Goal: Task Accomplishment & Management: Use online tool/utility

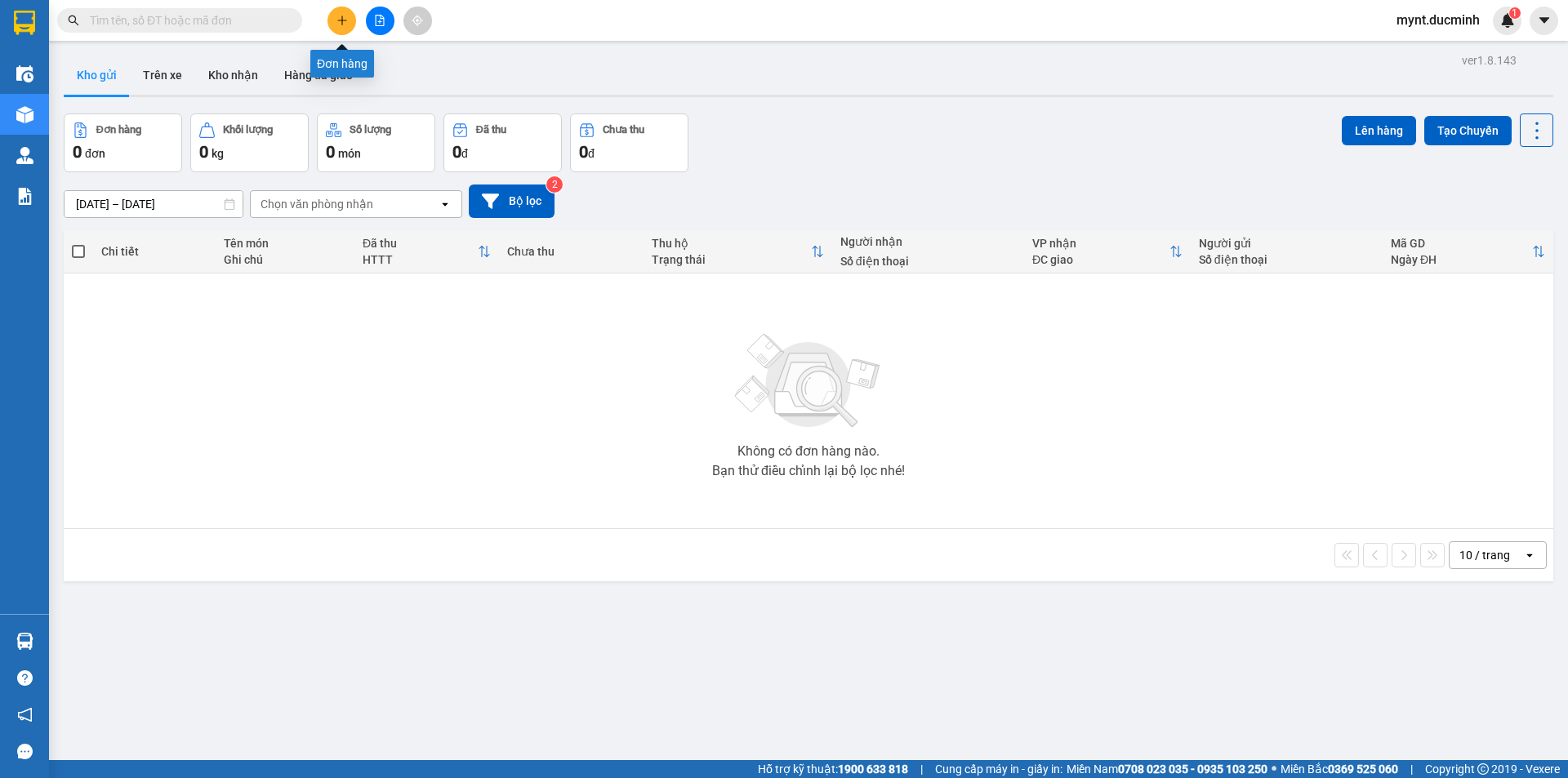
click at [344, 18] on icon "plus" at bounding box center [343, 21] width 12 height 12
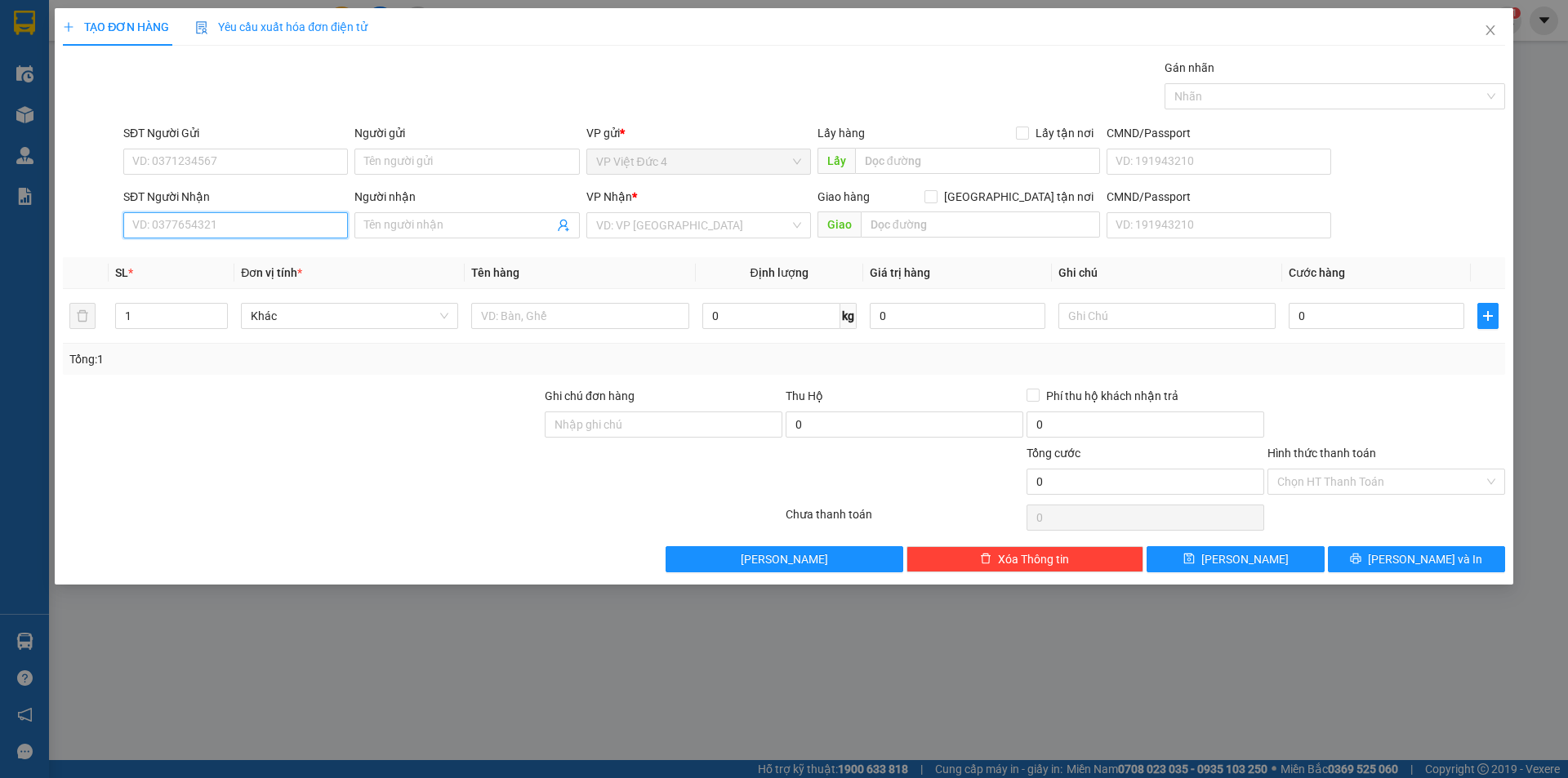
click at [299, 225] on input "SĐT Người Nhận" at bounding box center [235, 225] width 224 height 26
type input "0333064197"
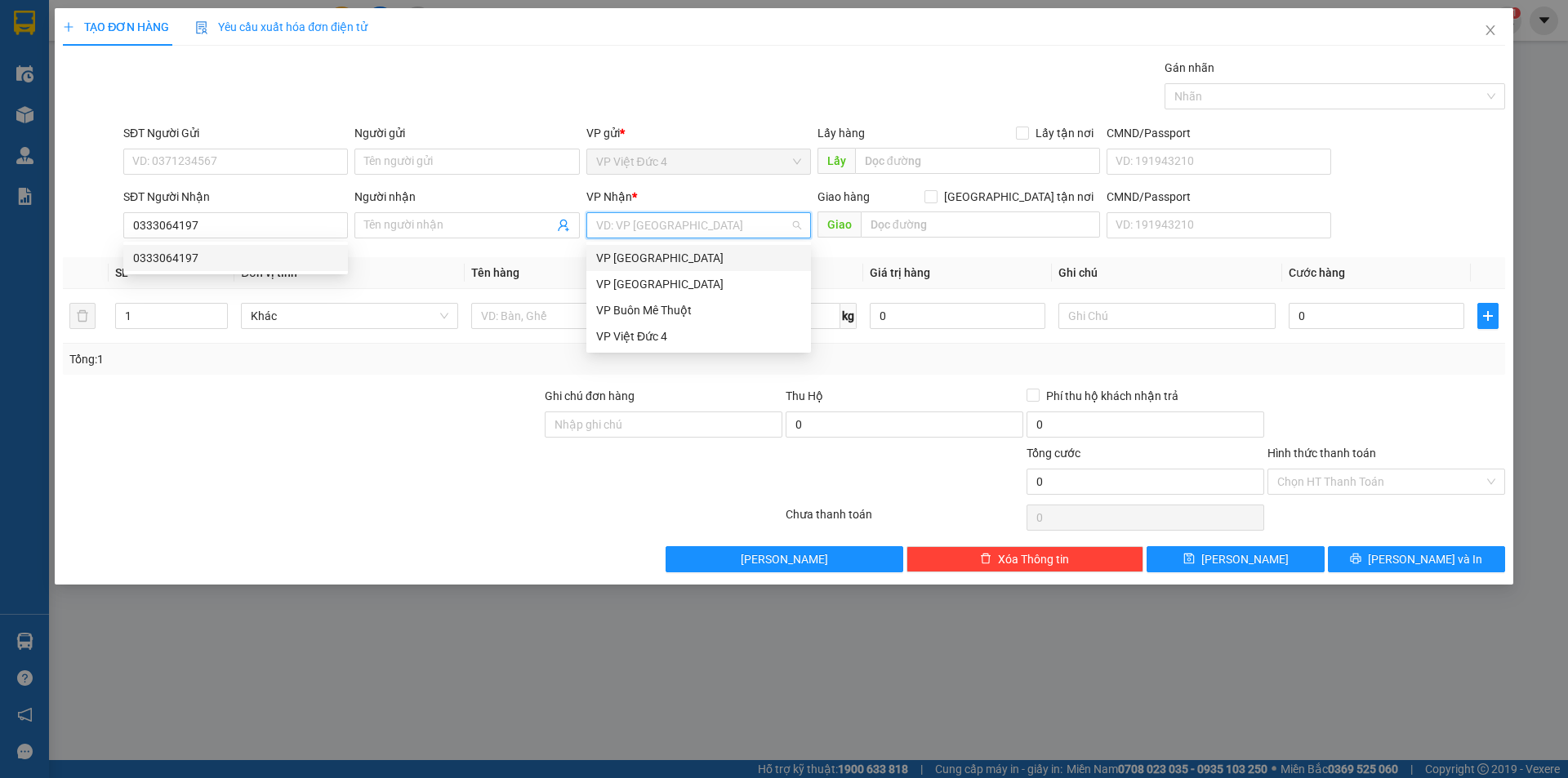
click at [665, 220] on input "search" at bounding box center [693, 225] width 194 height 24
click at [623, 282] on div "VP Sài Gòn" at bounding box center [698, 284] width 205 height 18
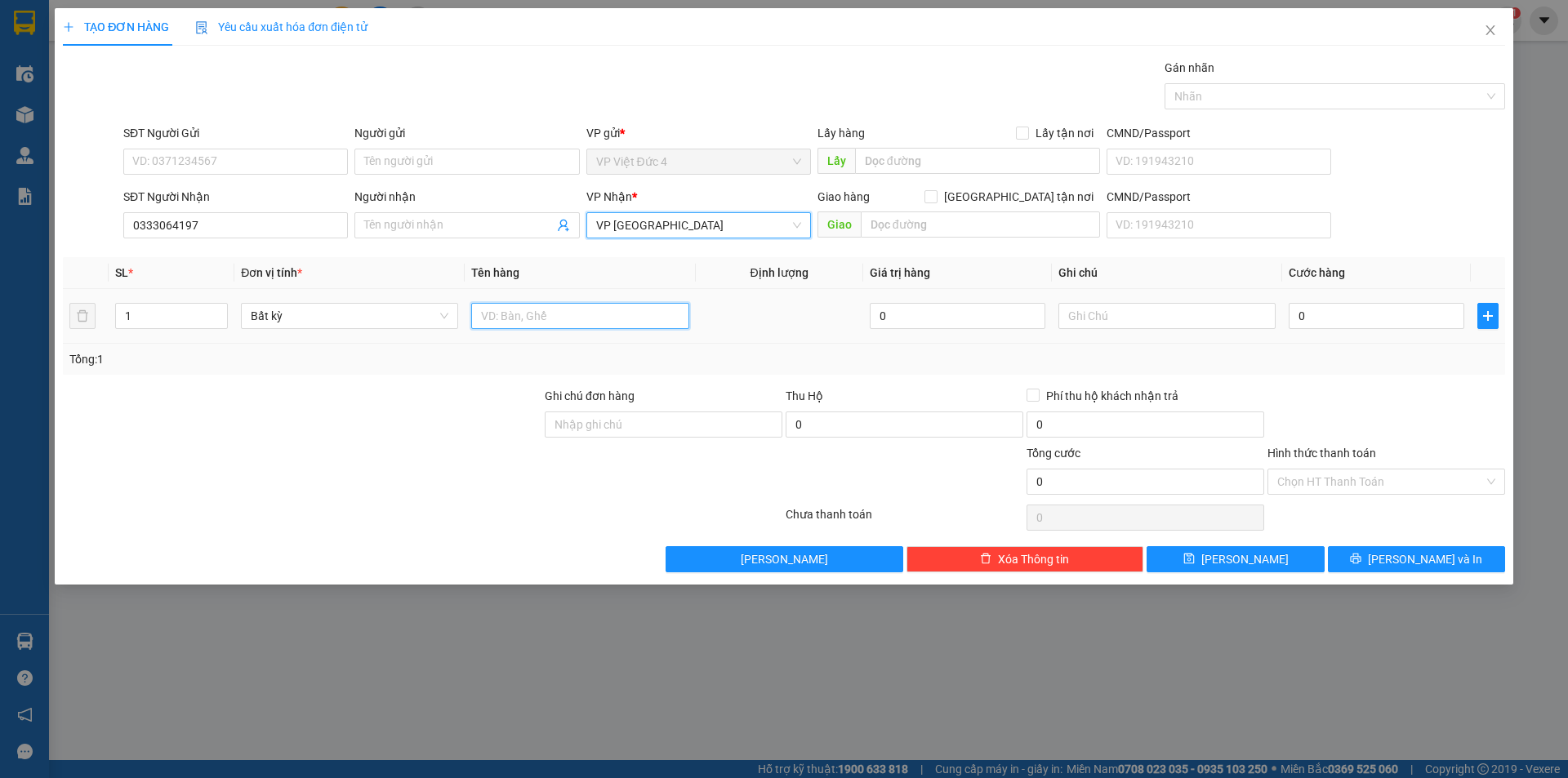
click at [638, 315] on input "text" at bounding box center [580, 316] width 217 height 26
type input "th g"
click at [1432, 318] on input "0" at bounding box center [1376, 316] width 175 height 26
type input "7"
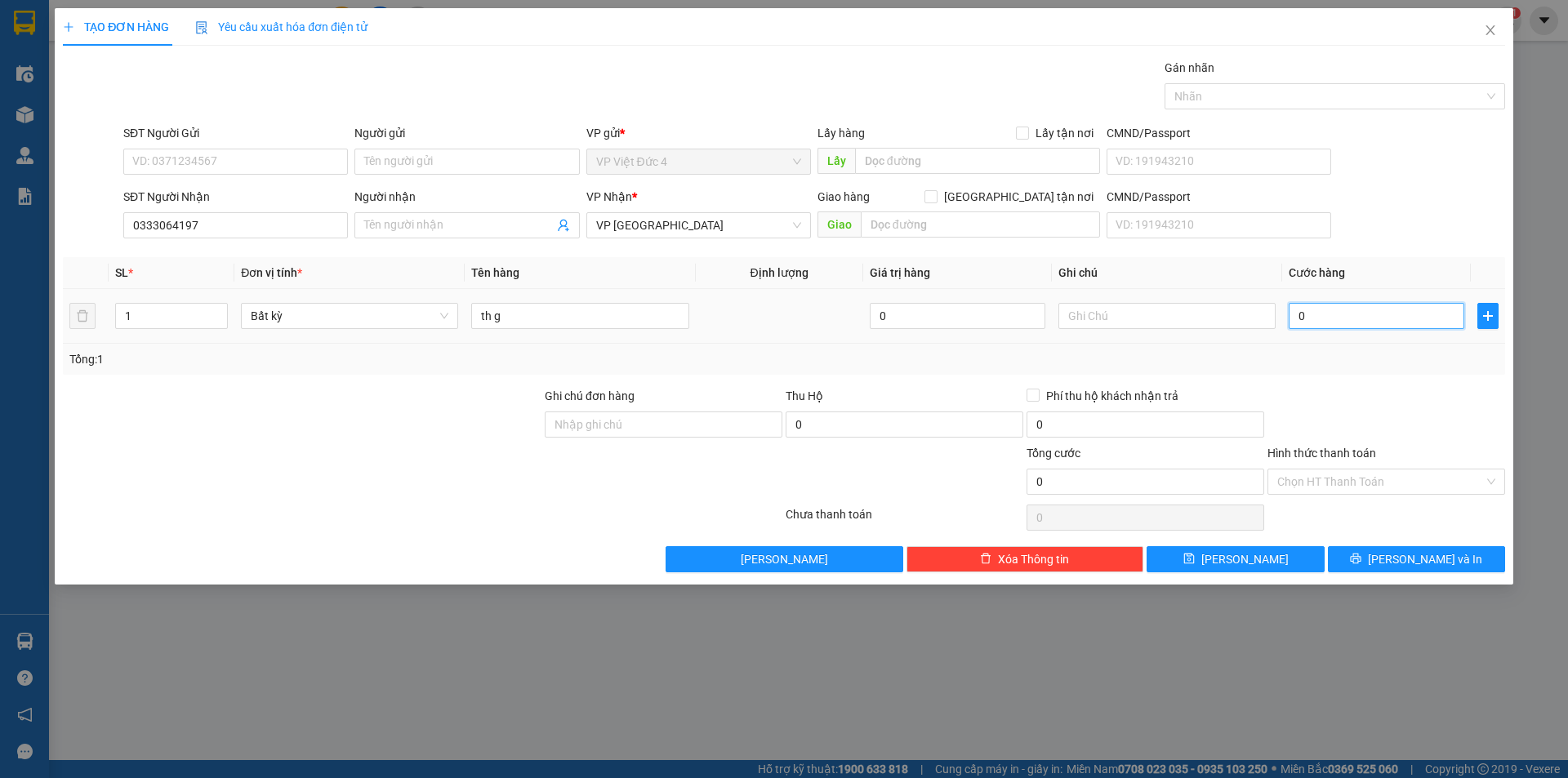
type input "7"
type input "70"
type input "700"
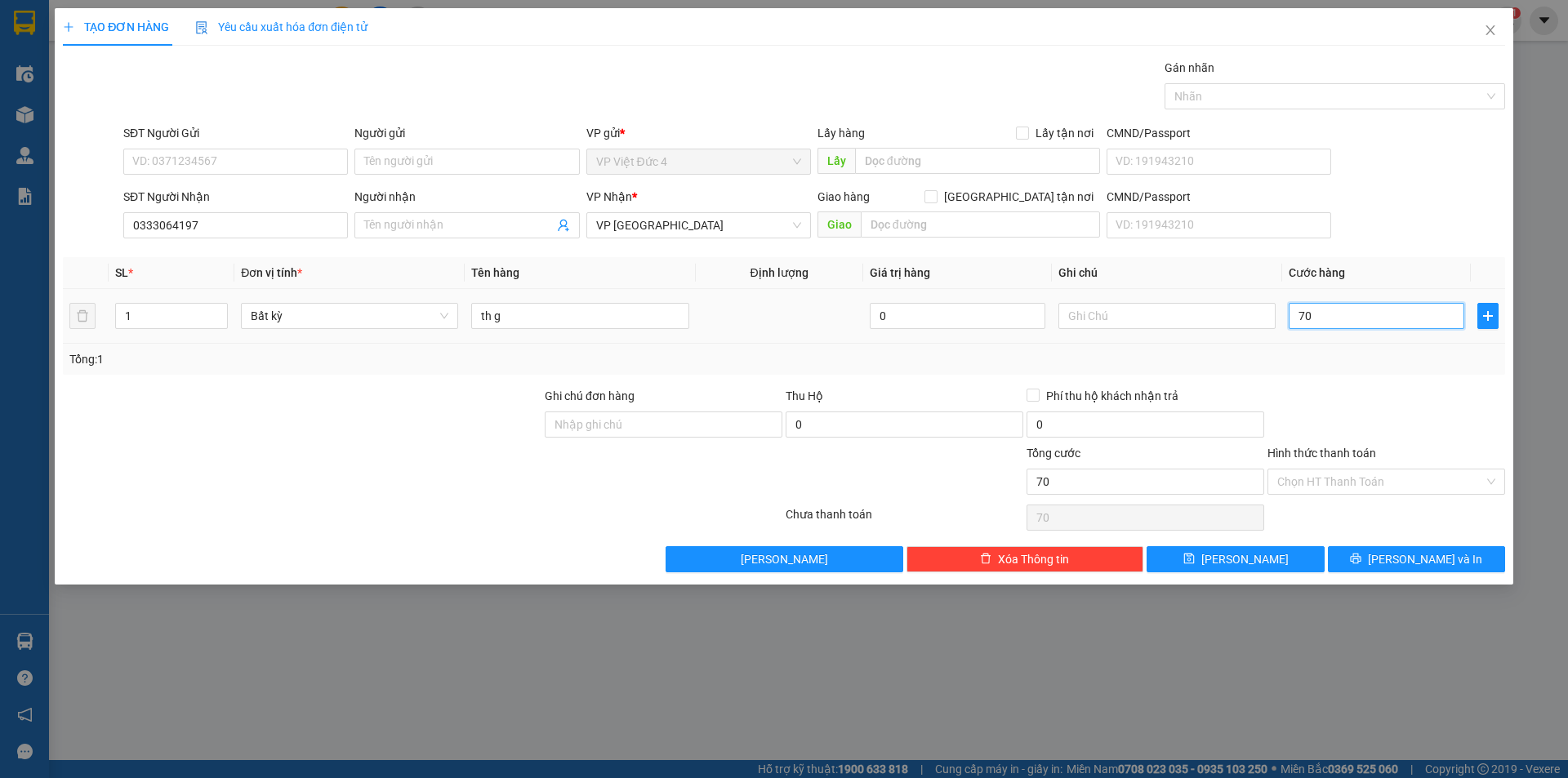
type input "700"
type input "7.000"
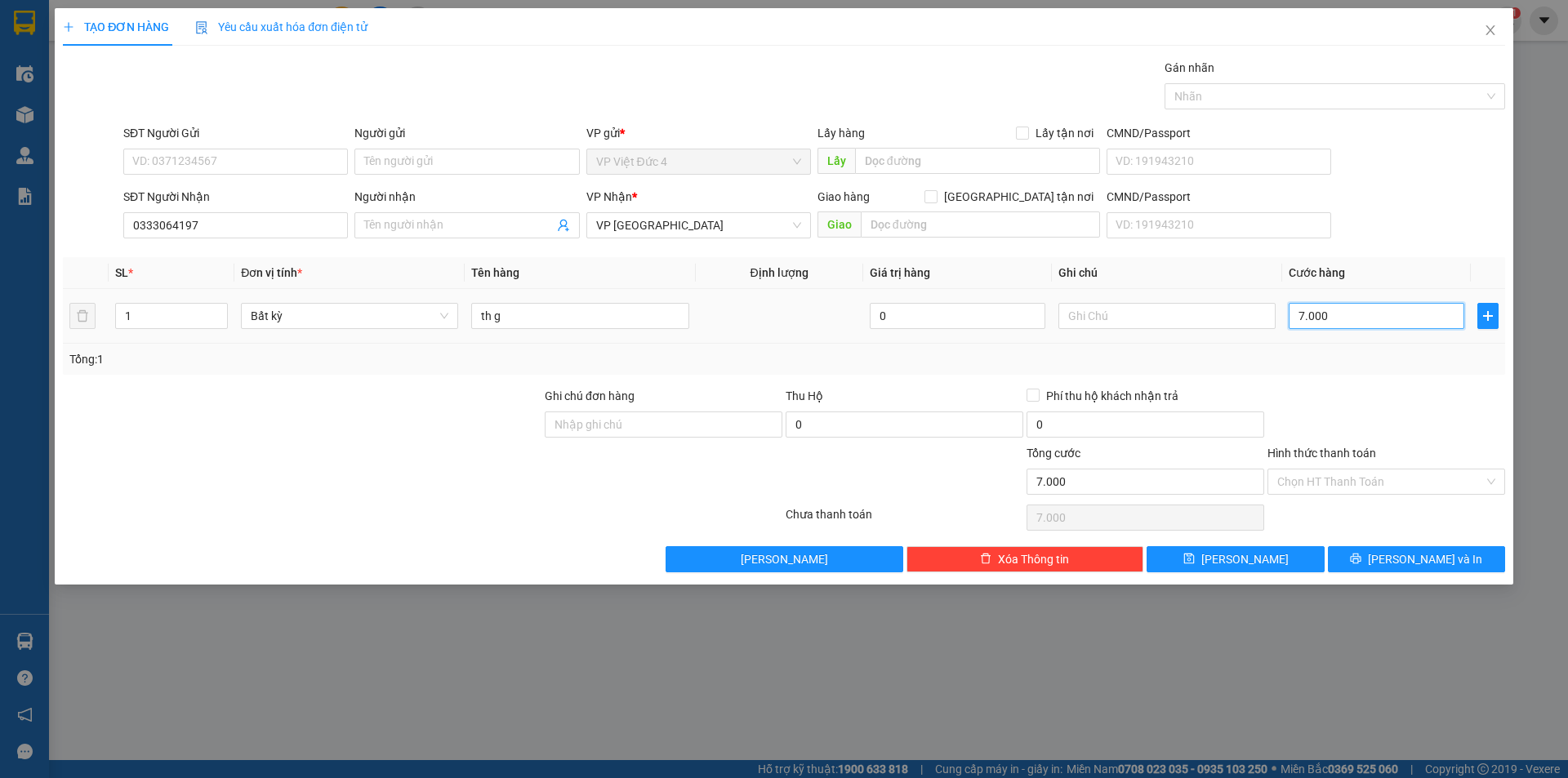
type input "70.000"
drag, startPoint x: 1324, startPoint y: 477, endPoint x: 1323, endPoint y: 508, distance: 31.0
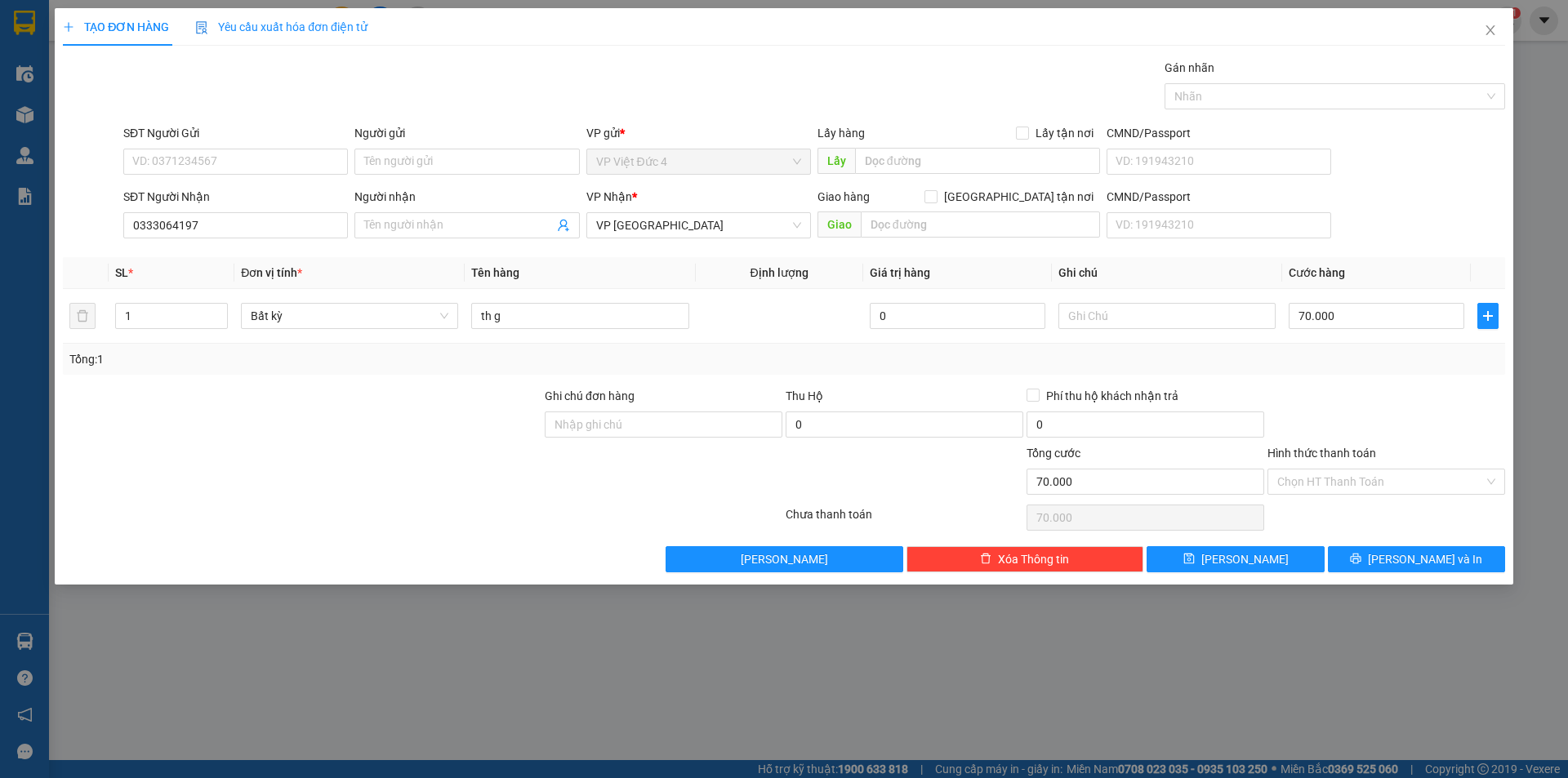
click at [1323, 483] on input "Hình thức thanh toán" at bounding box center [1380, 481] width 207 height 24
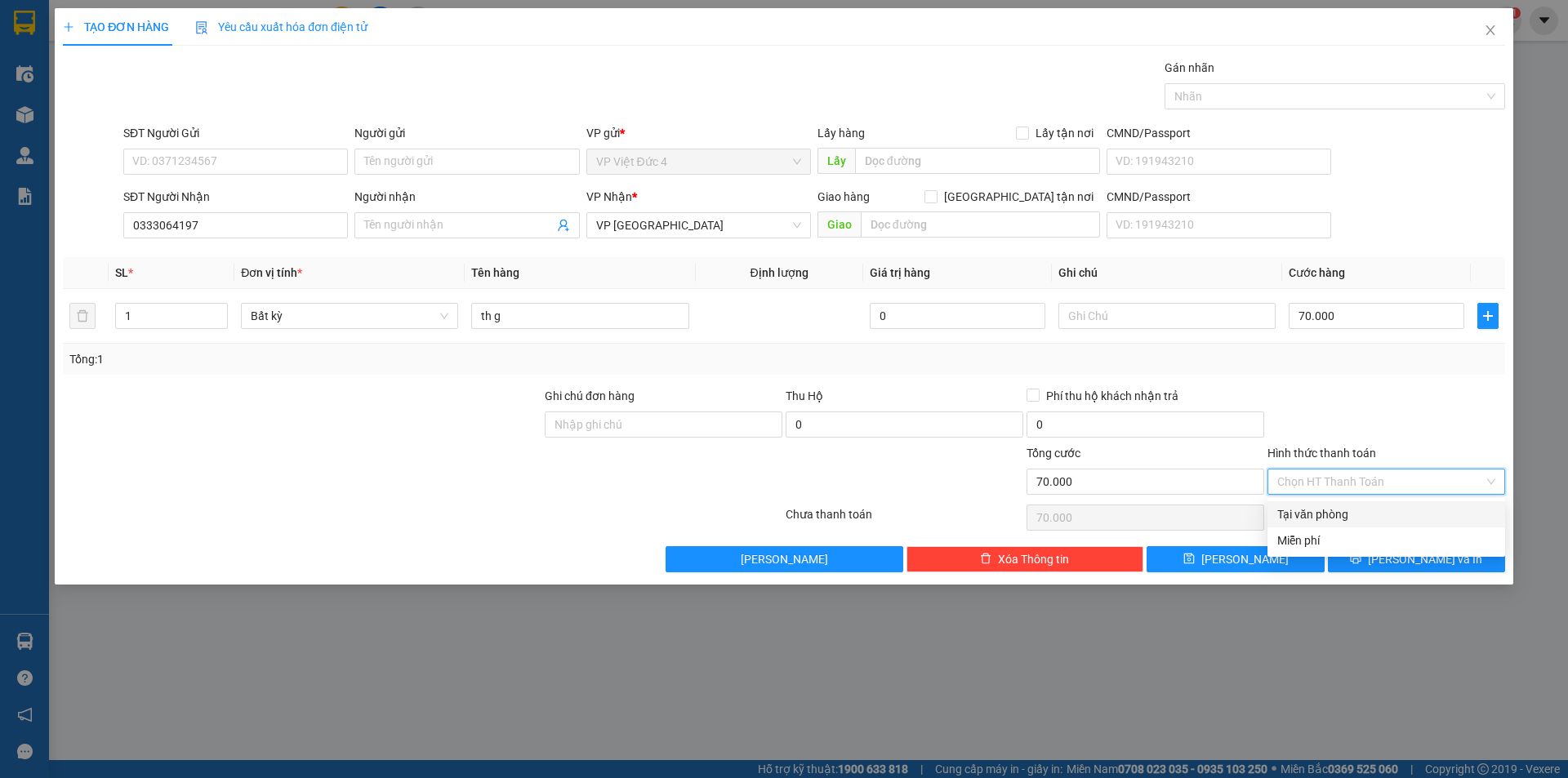
drag, startPoint x: 1323, startPoint y: 508, endPoint x: 1315, endPoint y: 523, distance: 17.0
click at [1320, 513] on div "Tại văn phòng" at bounding box center [1386, 515] width 218 height 18
type input "0"
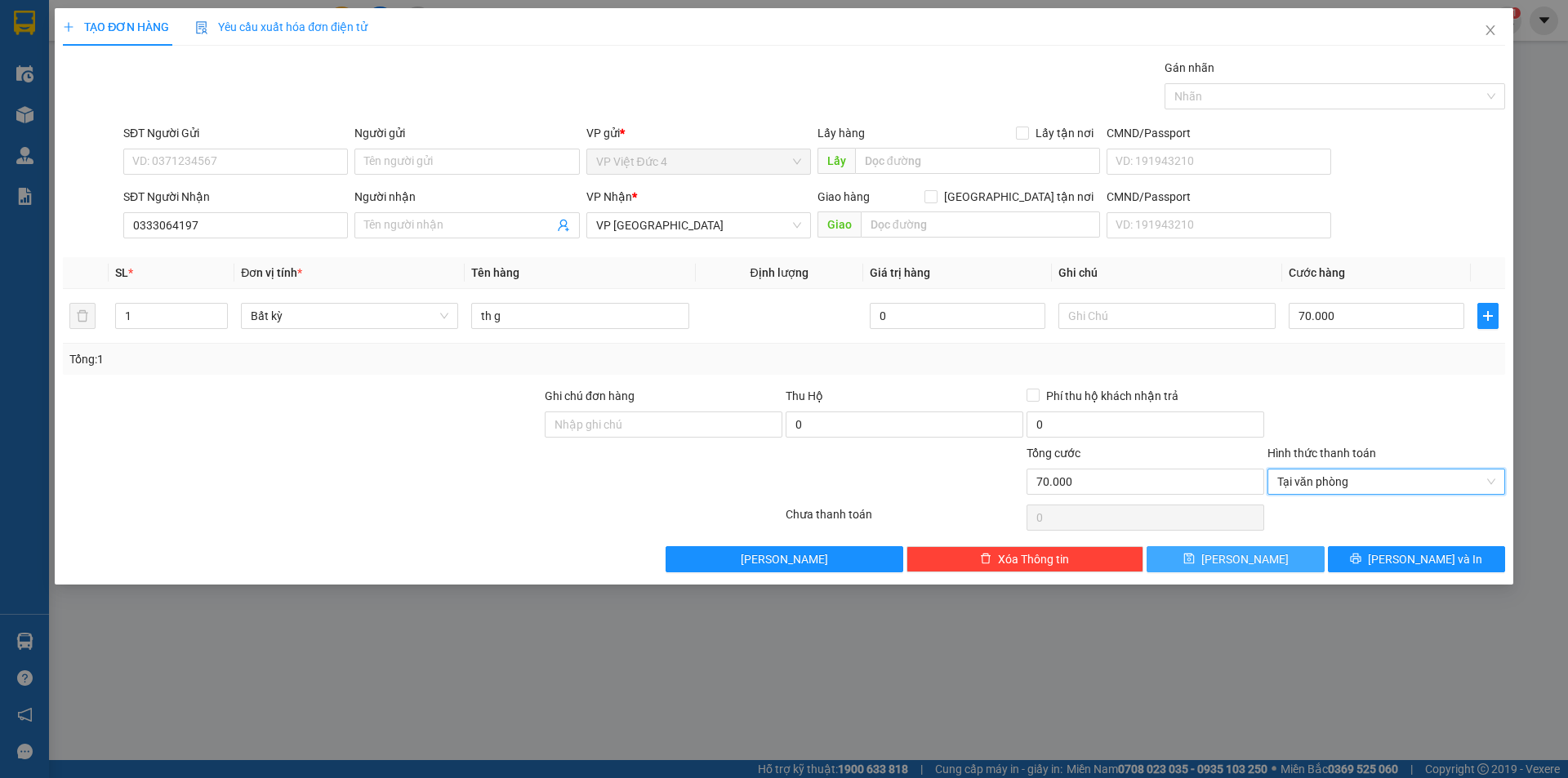
click at [1241, 560] on span "Lưu" at bounding box center [1245, 559] width 87 height 18
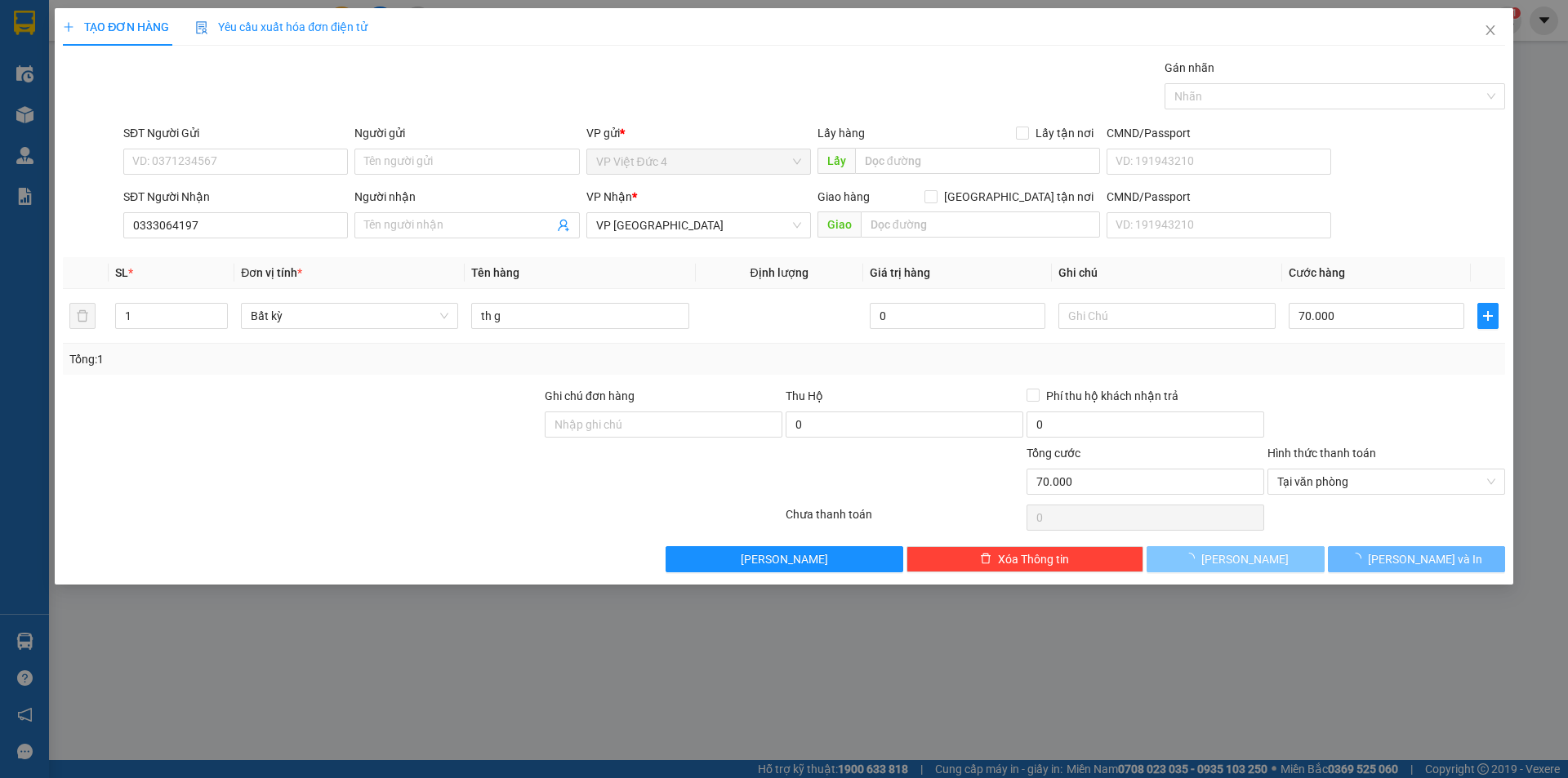
type input "0"
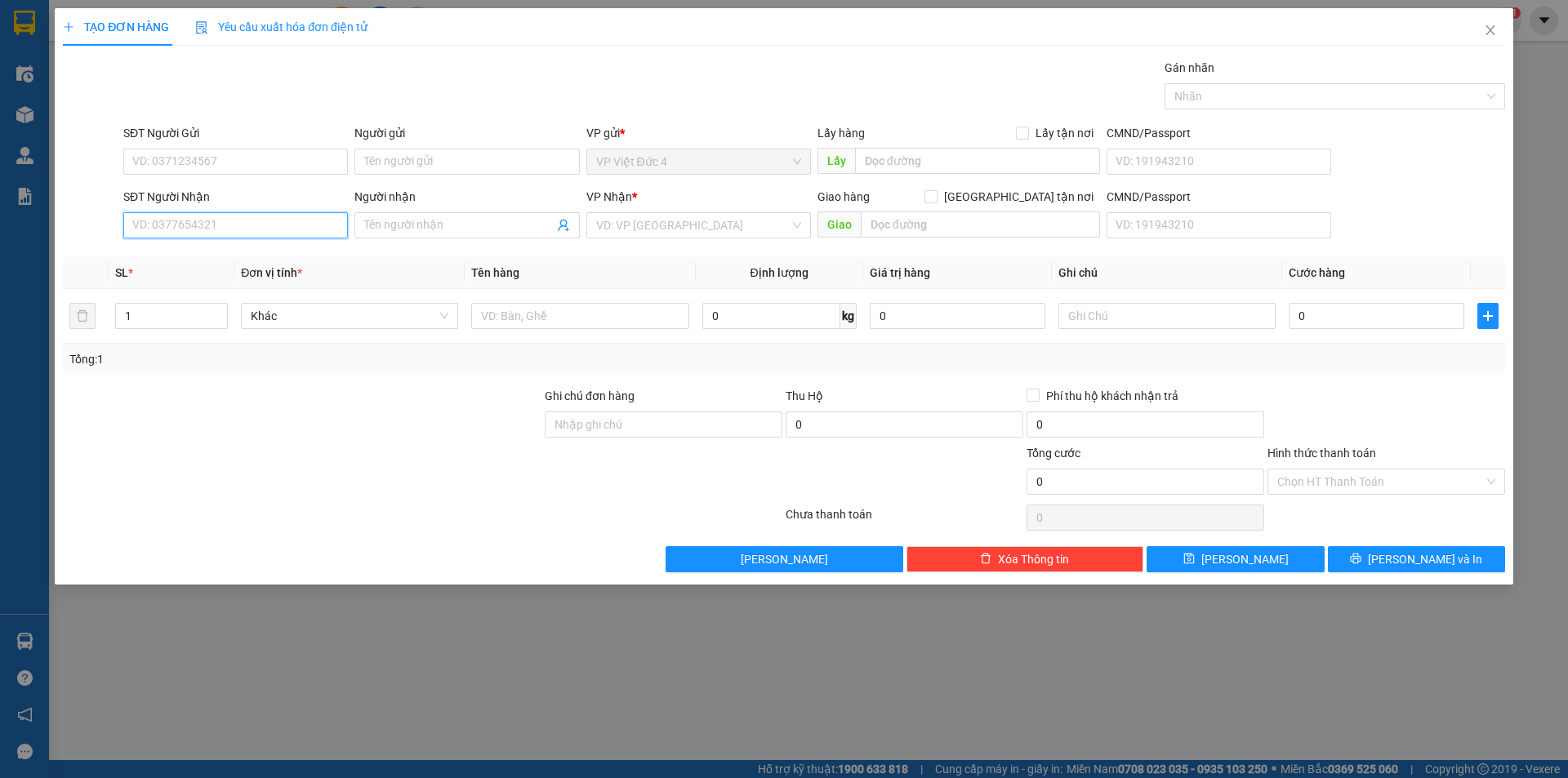
click at [320, 227] on input "SĐT Người Nhận" at bounding box center [235, 225] width 224 height 26
type input "0938864295"
click at [669, 224] on input "search" at bounding box center [693, 225] width 194 height 24
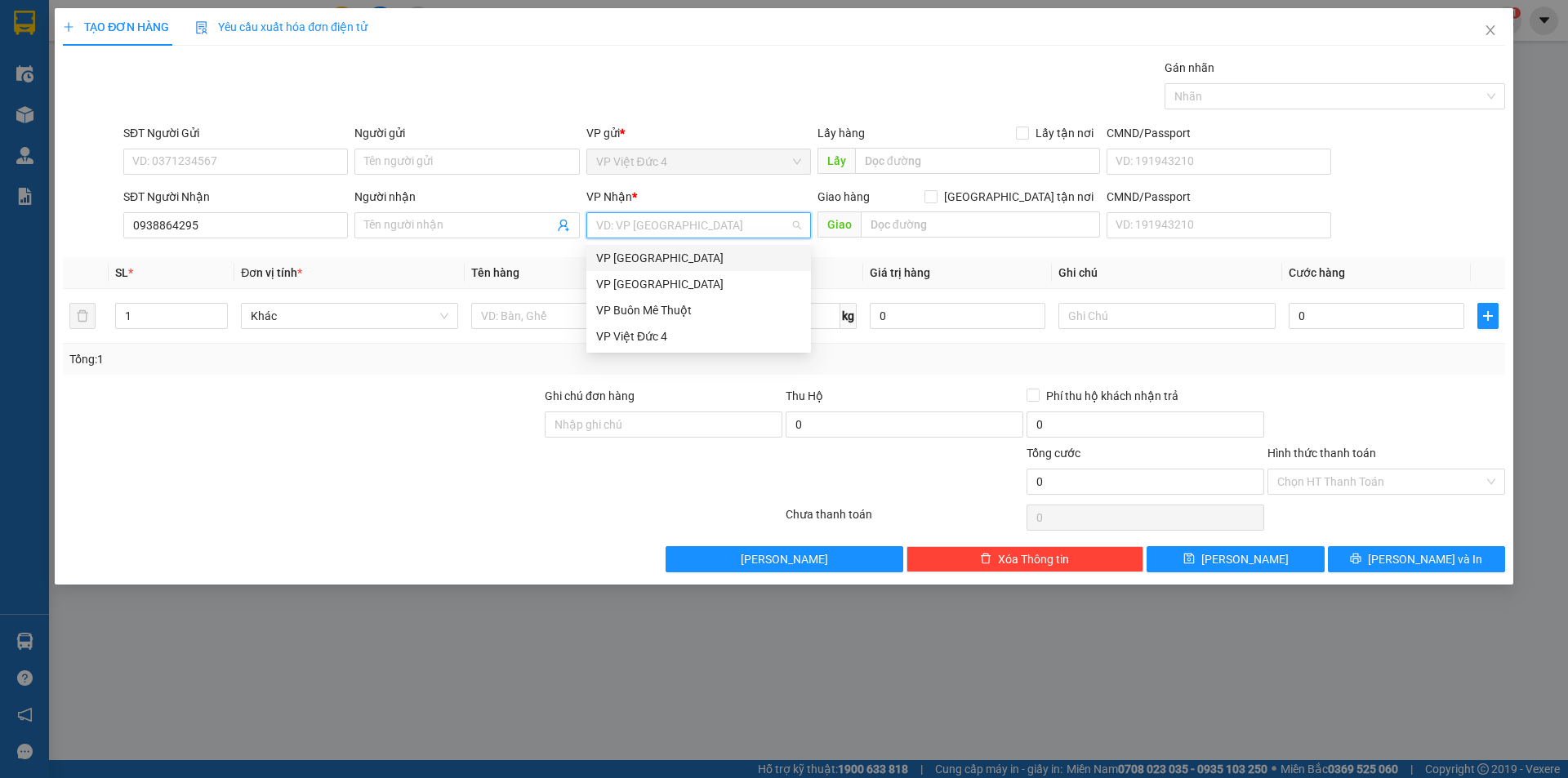
click at [627, 251] on div "VP Thủ Đức" at bounding box center [698, 258] width 205 height 18
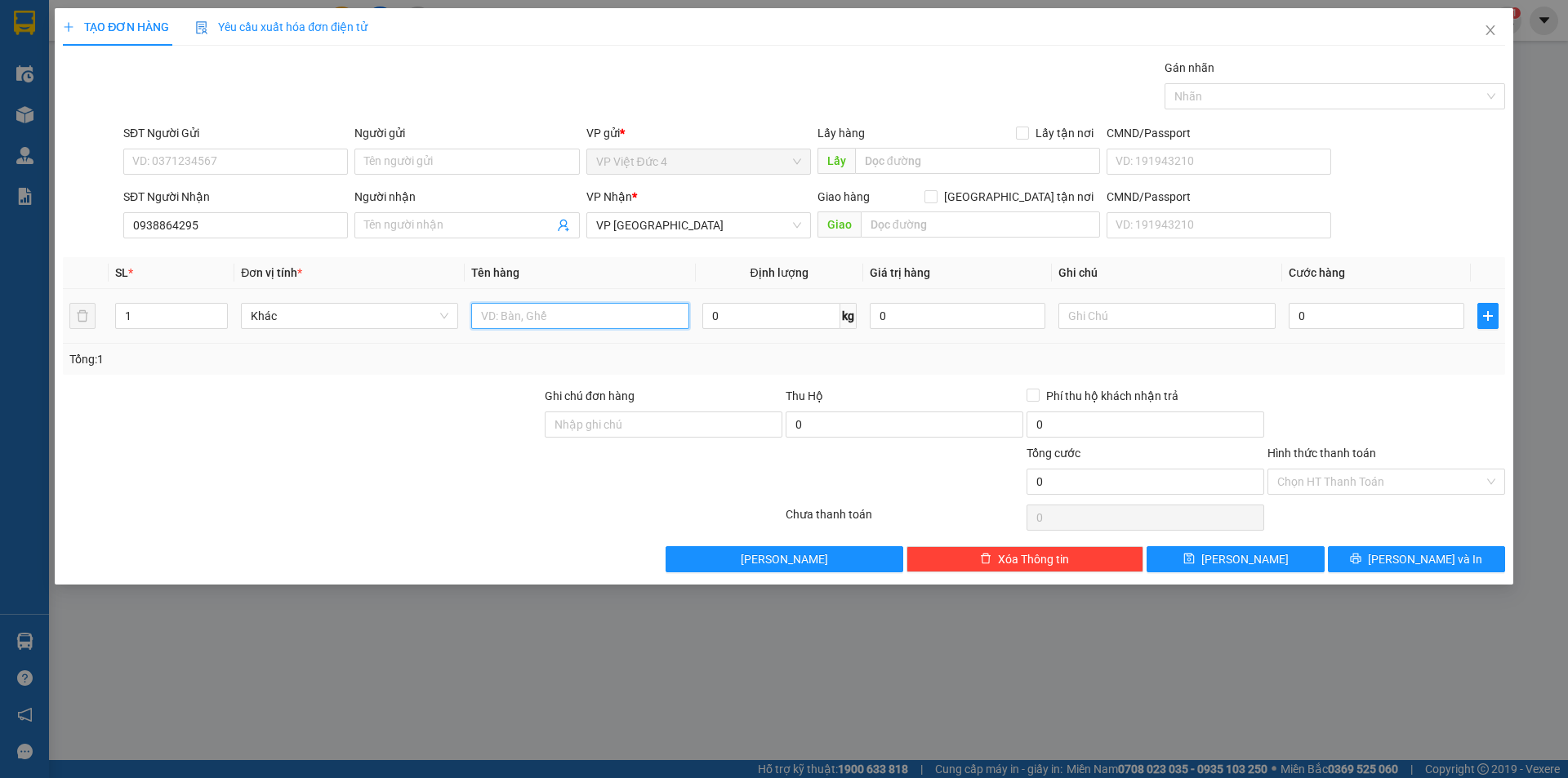
click at [622, 313] on input "text" at bounding box center [580, 316] width 217 height 26
type input "th g"
click at [1427, 313] on input "0" at bounding box center [1376, 316] width 175 height 26
type input "1"
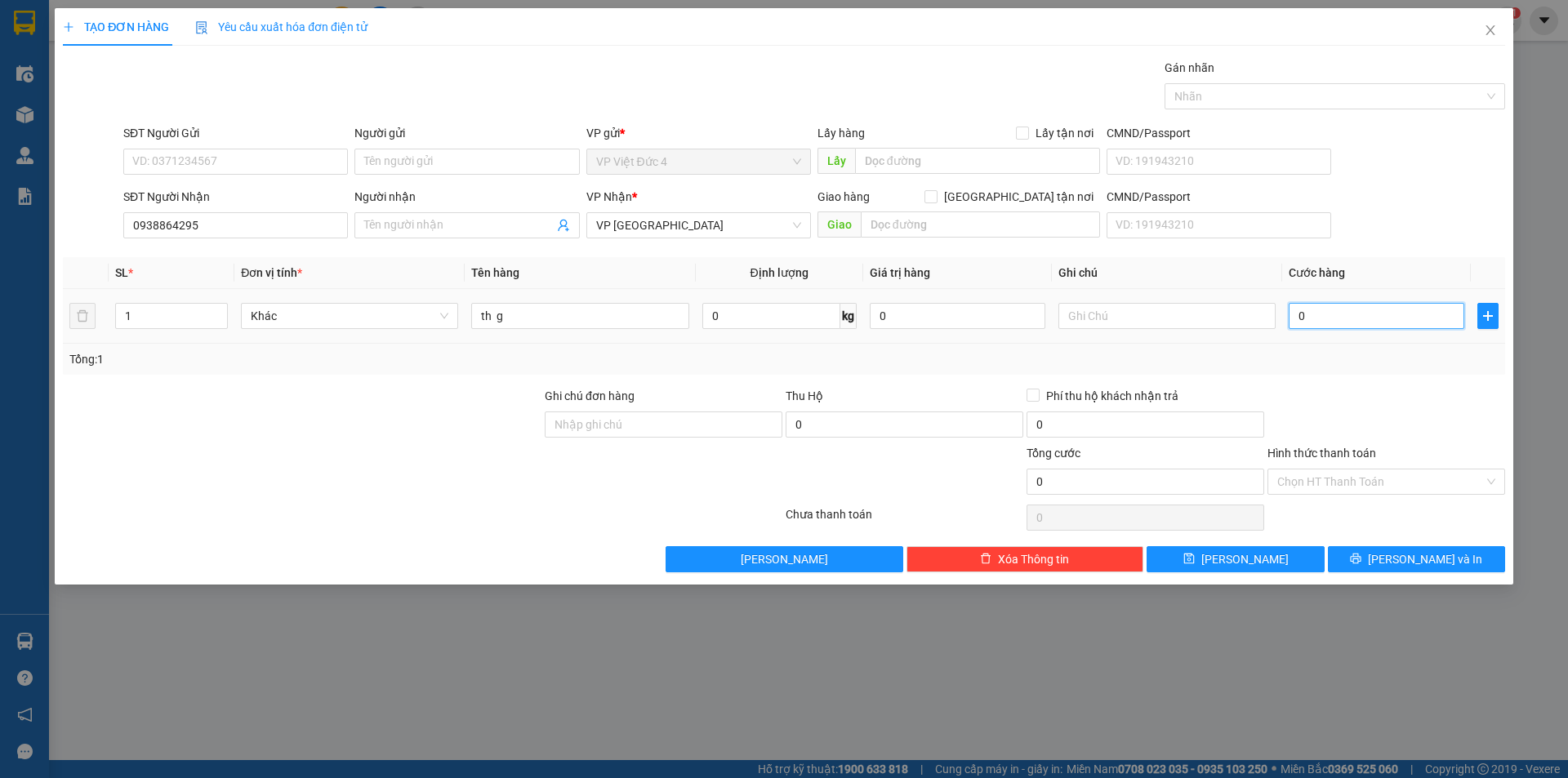
type input "1"
type input "14"
type input "140"
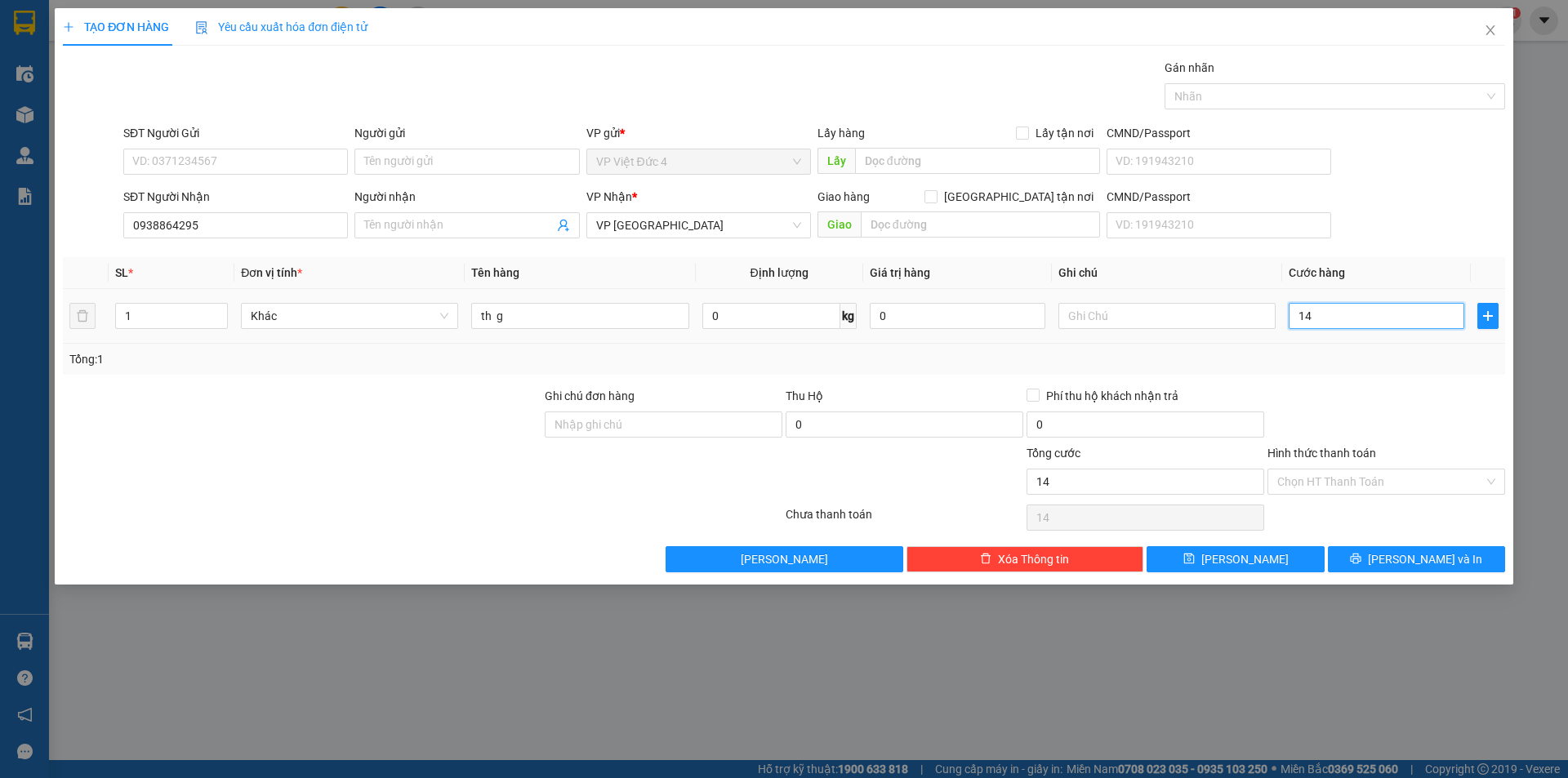
type input "140"
type input "1.400"
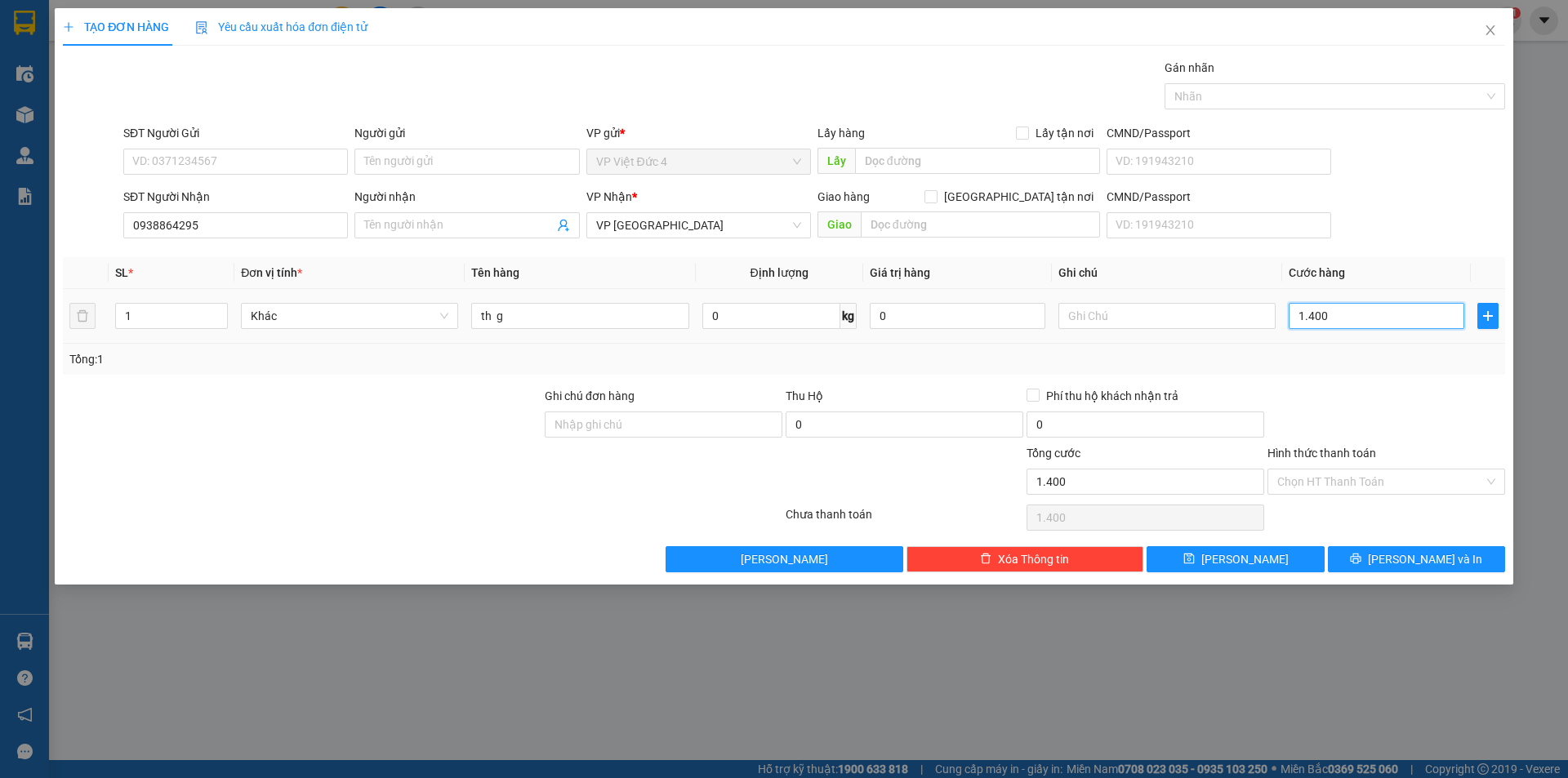
type input "14.000"
type input "140.000"
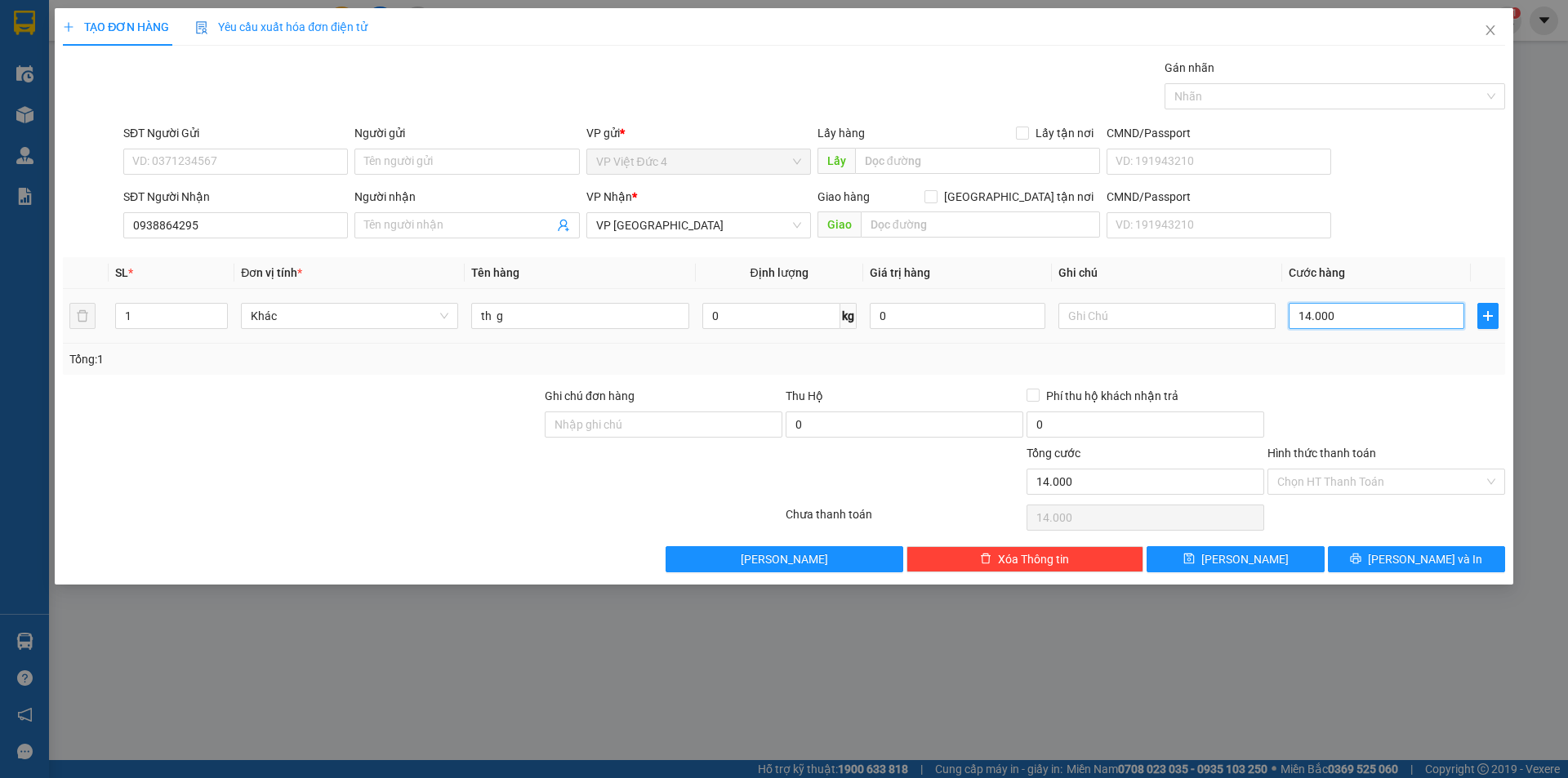
type input "140.000"
click at [1241, 559] on span "Lưu" at bounding box center [1245, 559] width 87 height 18
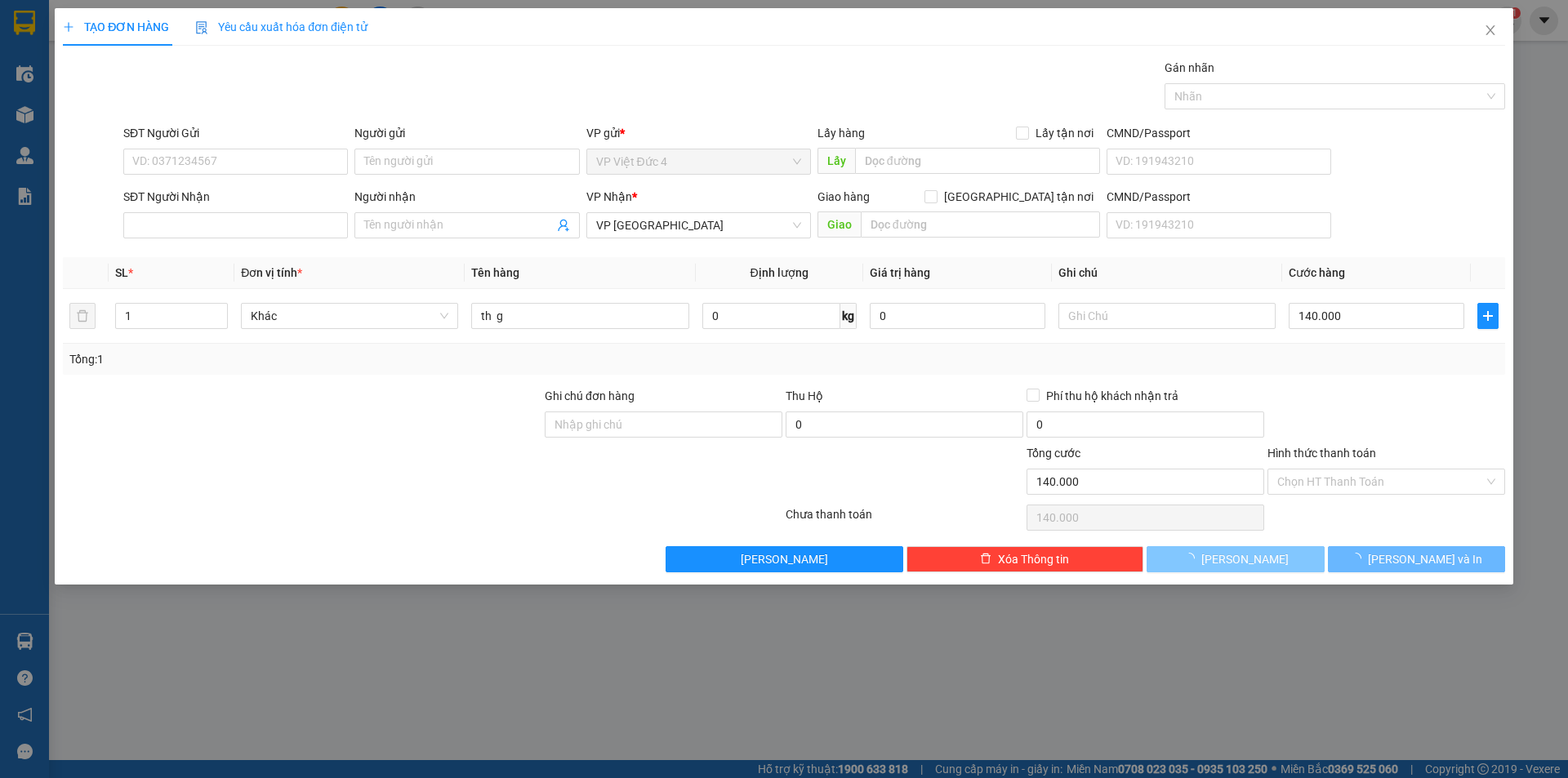
type input "0"
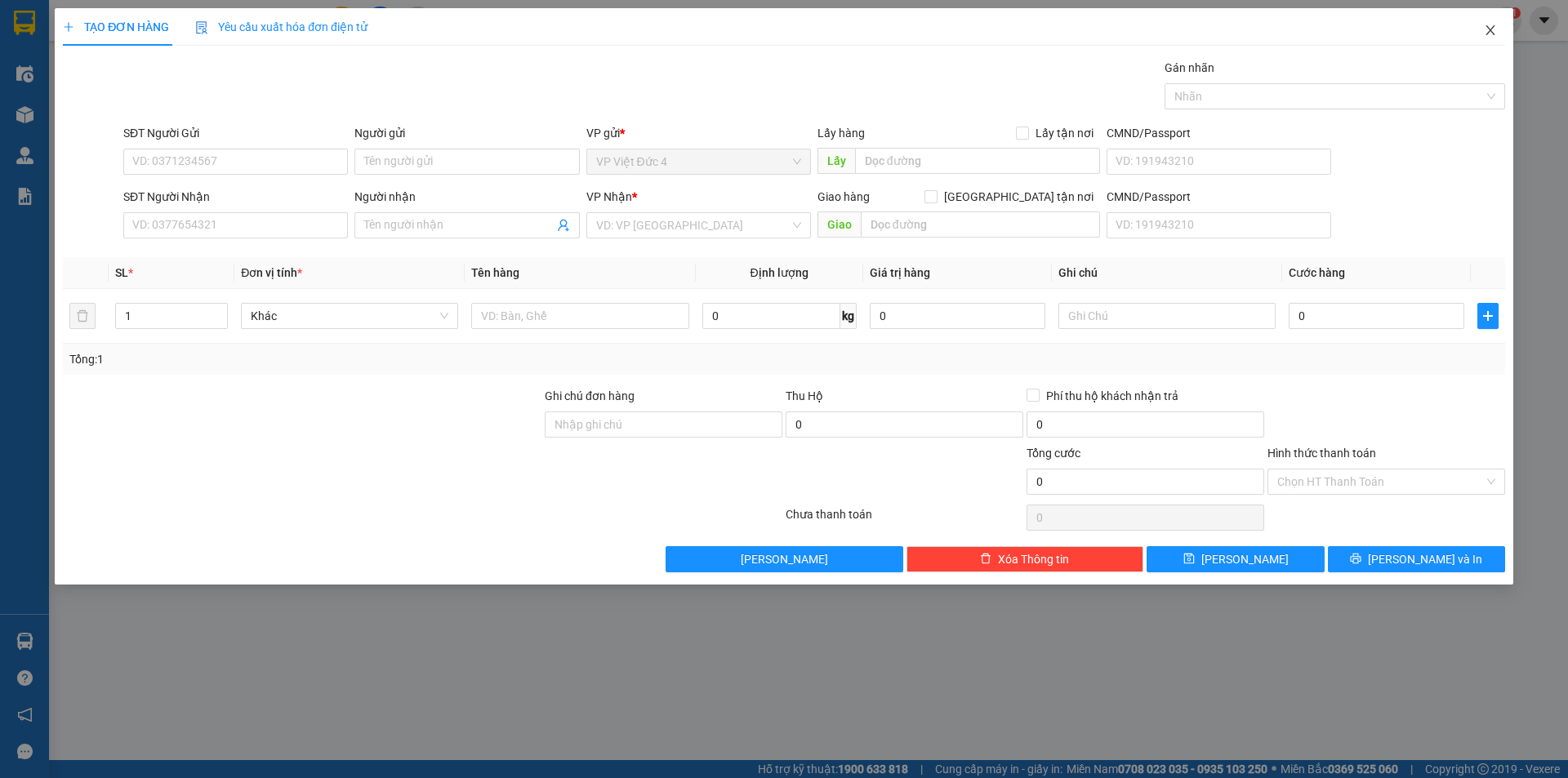
click at [1491, 25] on icon "close" at bounding box center [1490, 29] width 13 height 13
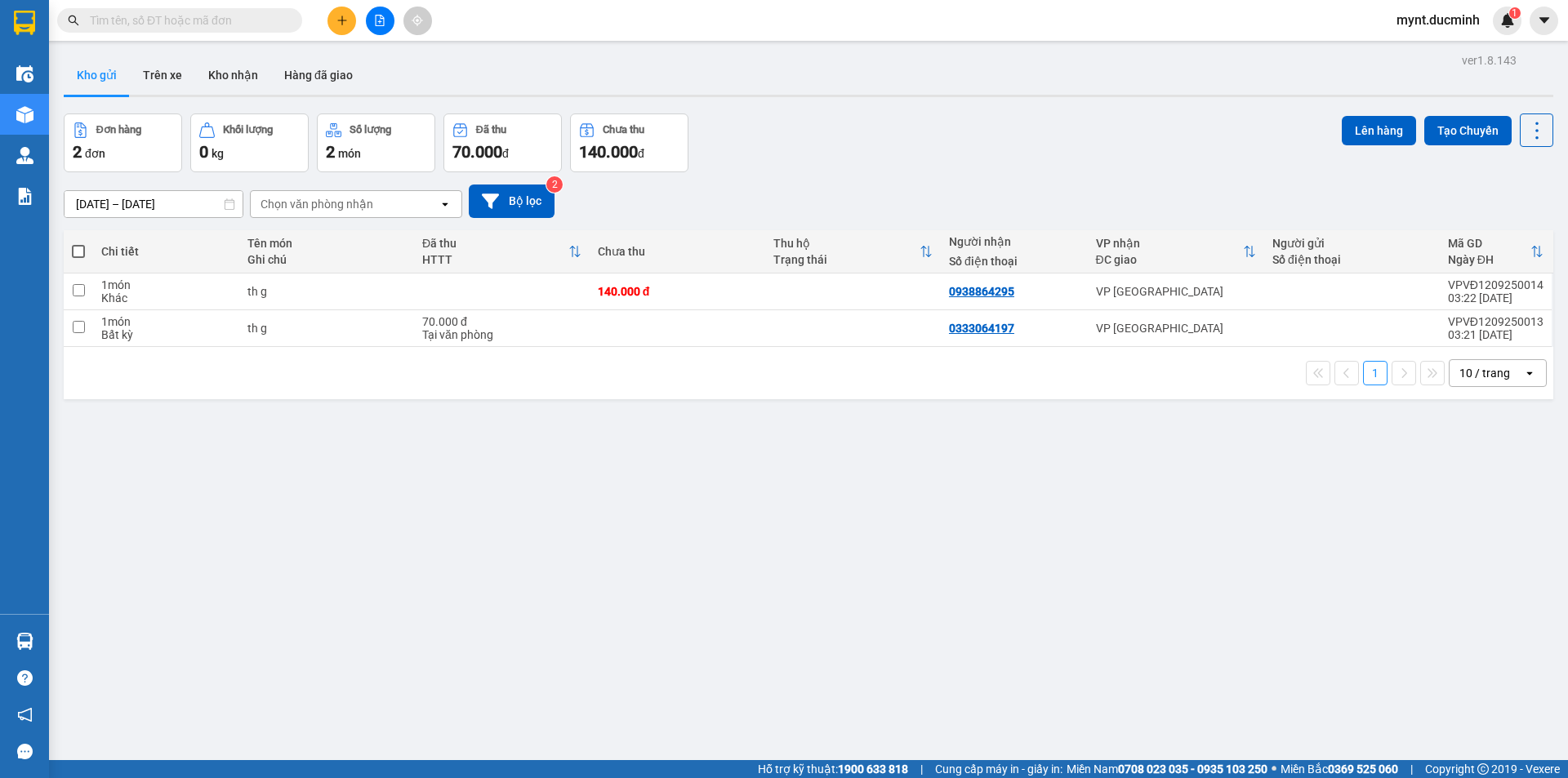
click at [76, 252] on span at bounding box center [77, 251] width 13 height 13
click at [78, 244] on input "checkbox" at bounding box center [78, 244] width 0 height 0
checkbox input "true"
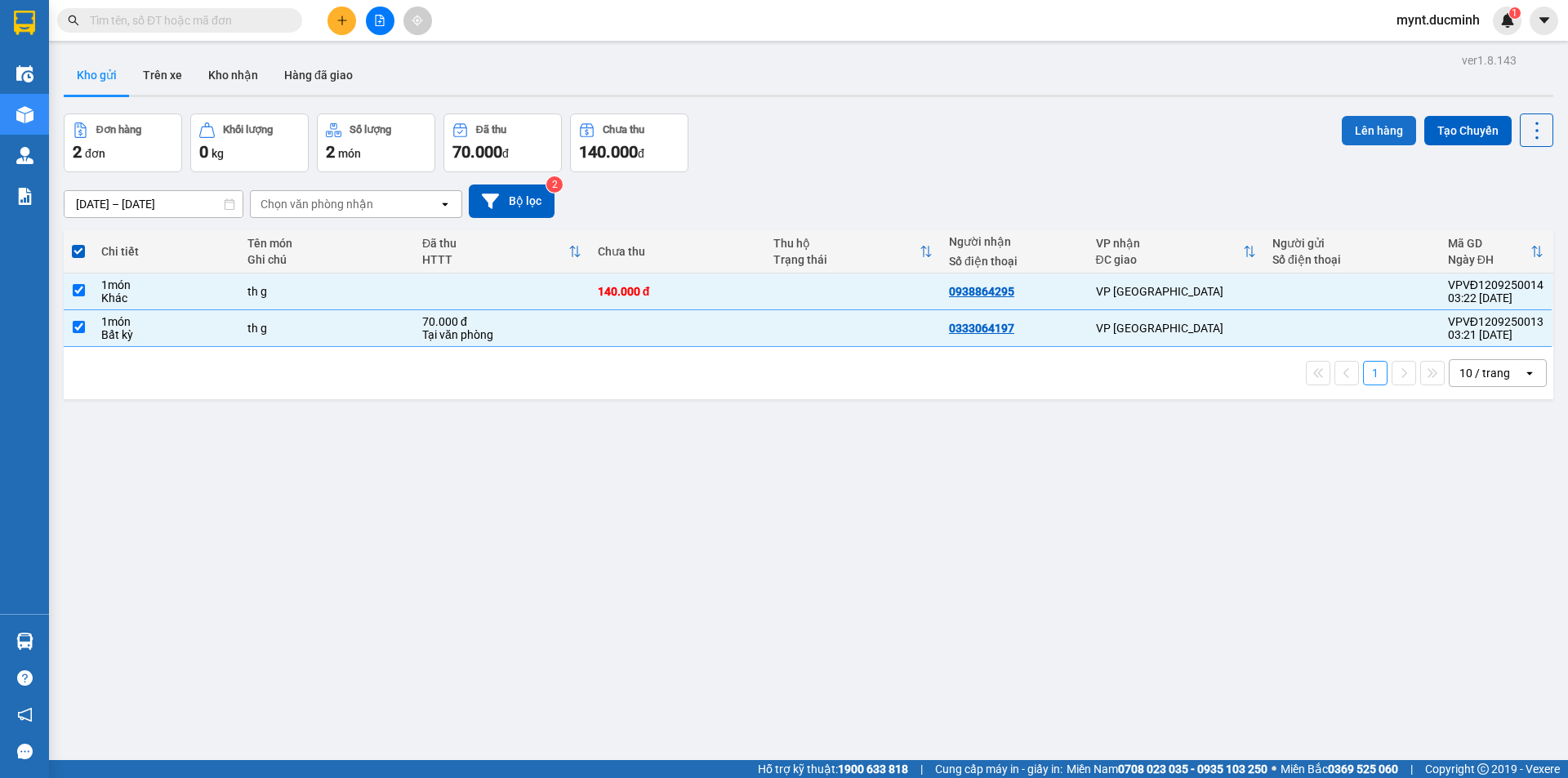
click at [1374, 122] on button "Lên hàng" at bounding box center [1379, 130] width 74 height 29
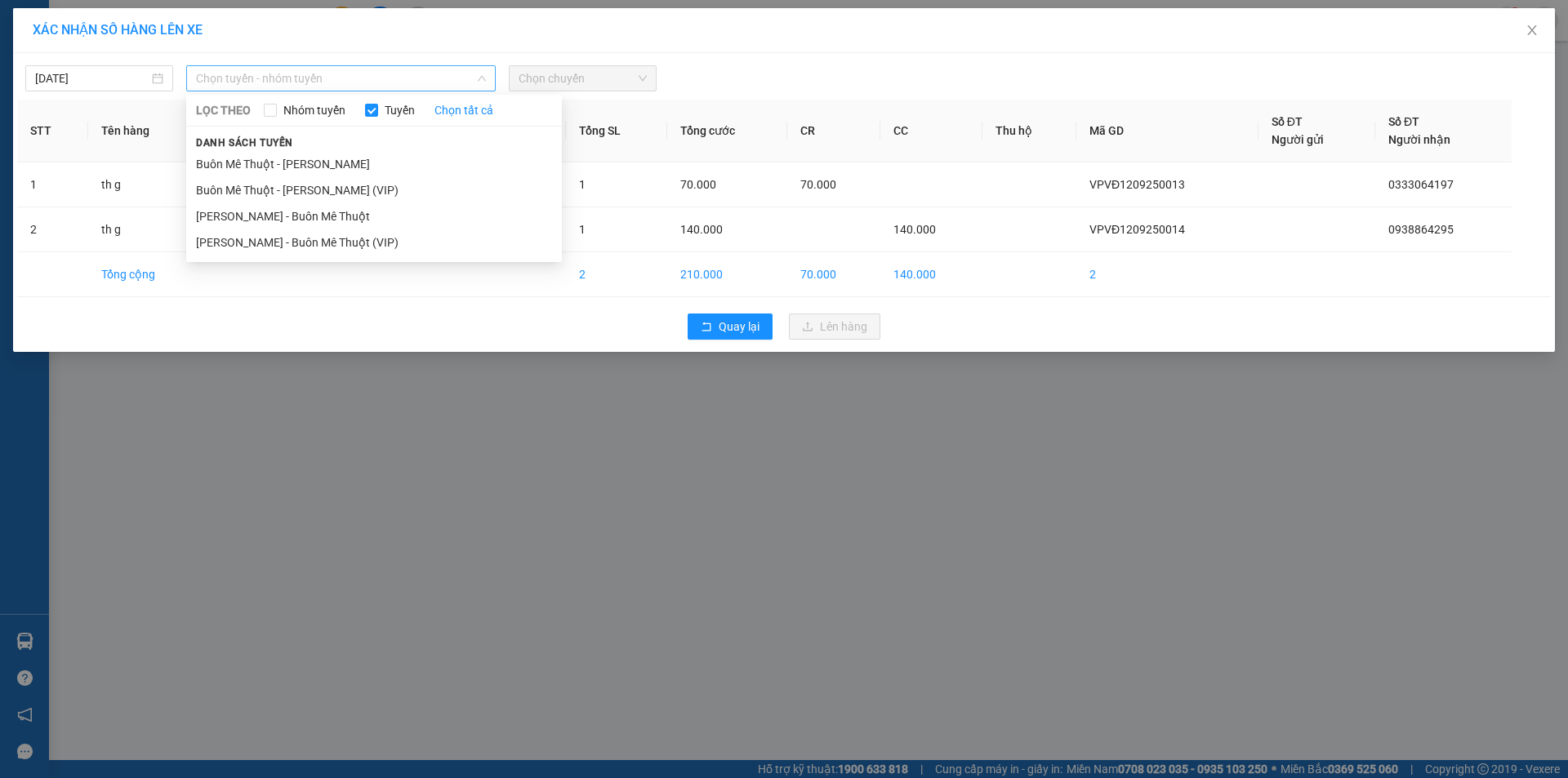
click at [304, 78] on span "Chọn tuyến - nhóm tuyến" at bounding box center [341, 78] width 290 height 24
click at [264, 190] on li "Buôn Mê Thuột - Hồ Chí Minh (VIP)" at bounding box center [374, 190] width 376 height 26
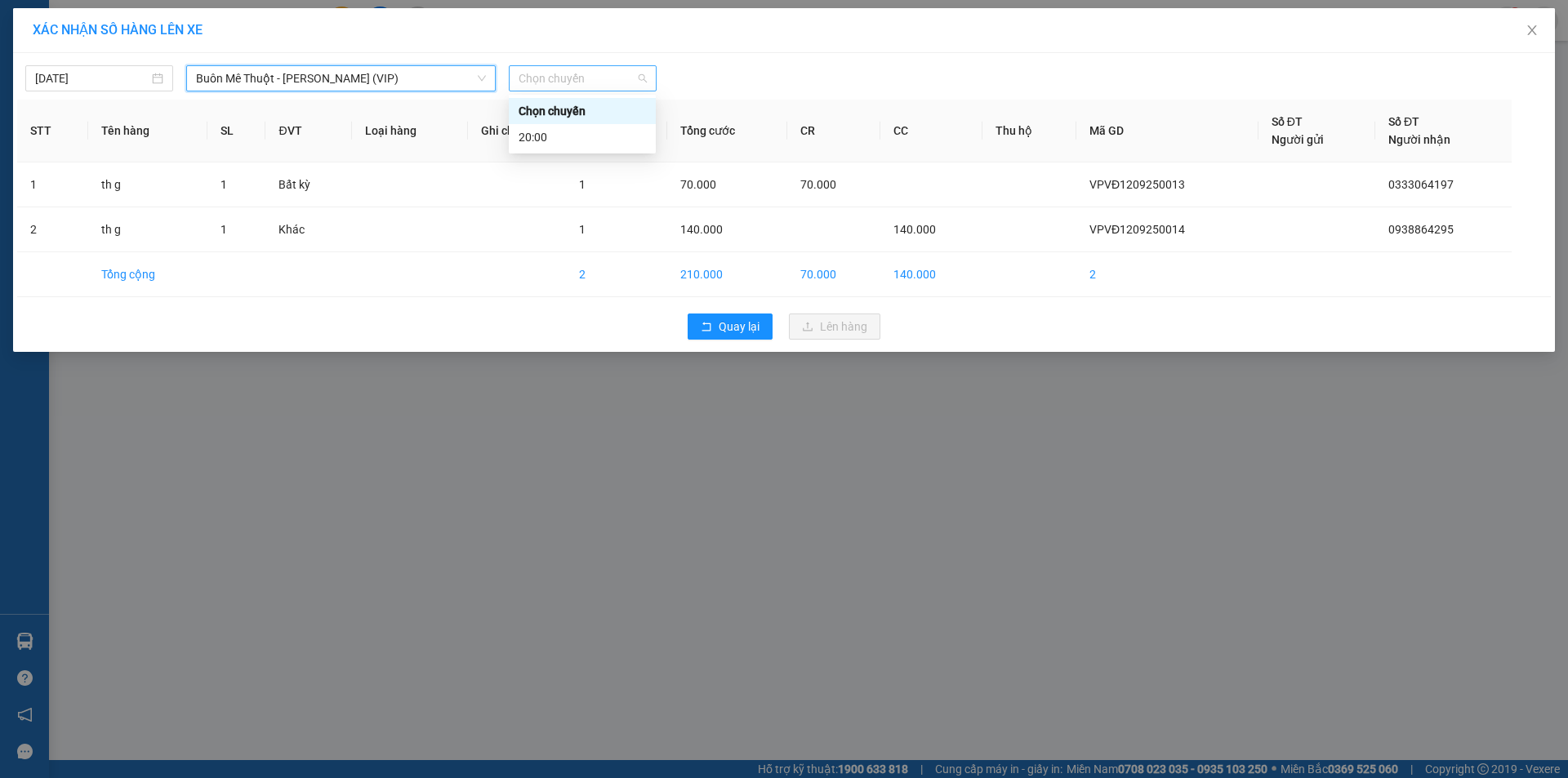
click at [578, 78] on span "Chọn chuyến" at bounding box center [582, 78] width 128 height 24
click at [555, 134] on div "20:00" at bounding box center [582, 137] width 127 height 18
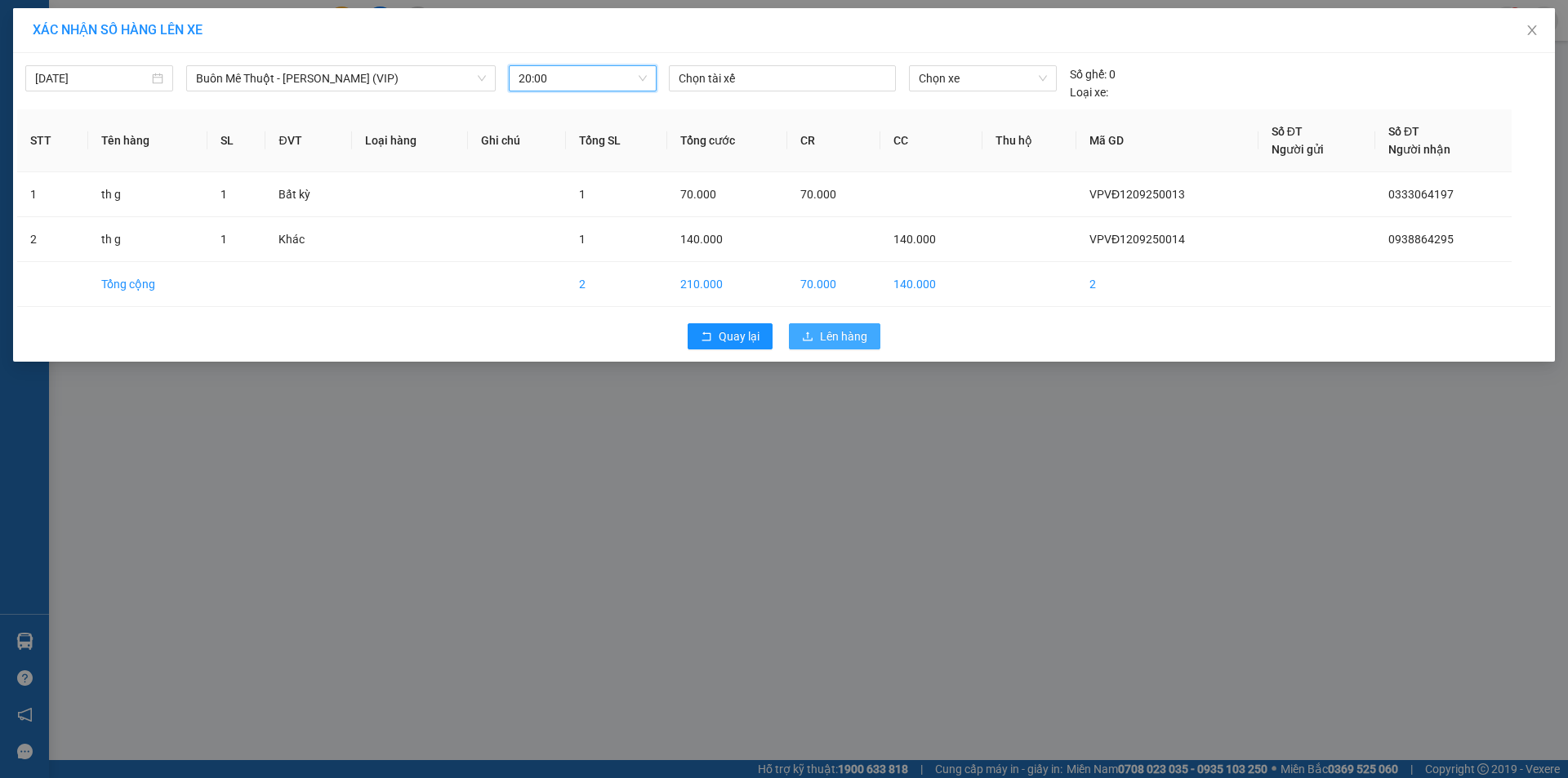
click at [850, 328] on span "Lên hàng" at bounding box center [844, 337] width 47 height 18
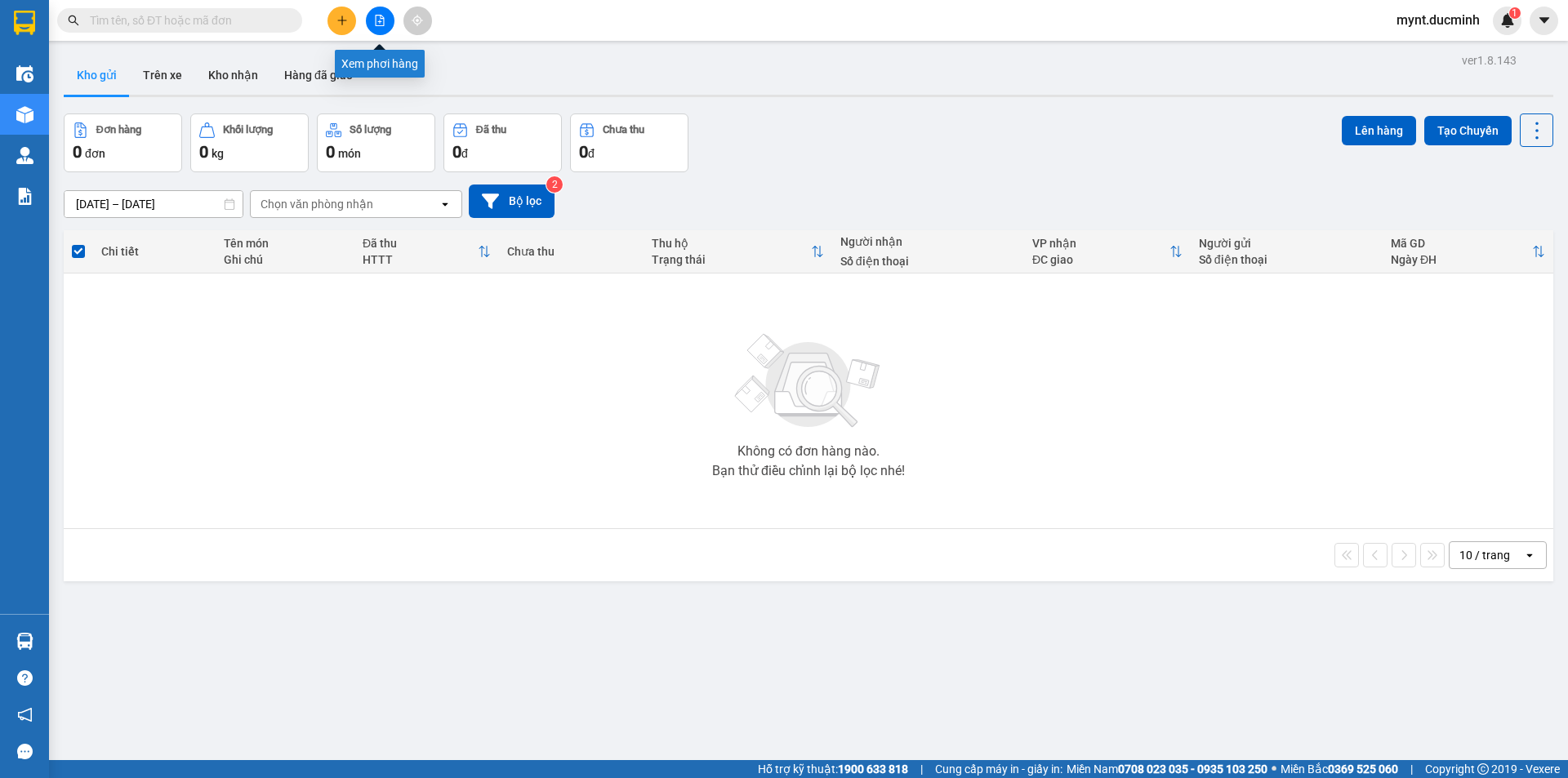
click at [380, 15] on icon "file-add" at bounding box center [380, 21] width 9 height 12
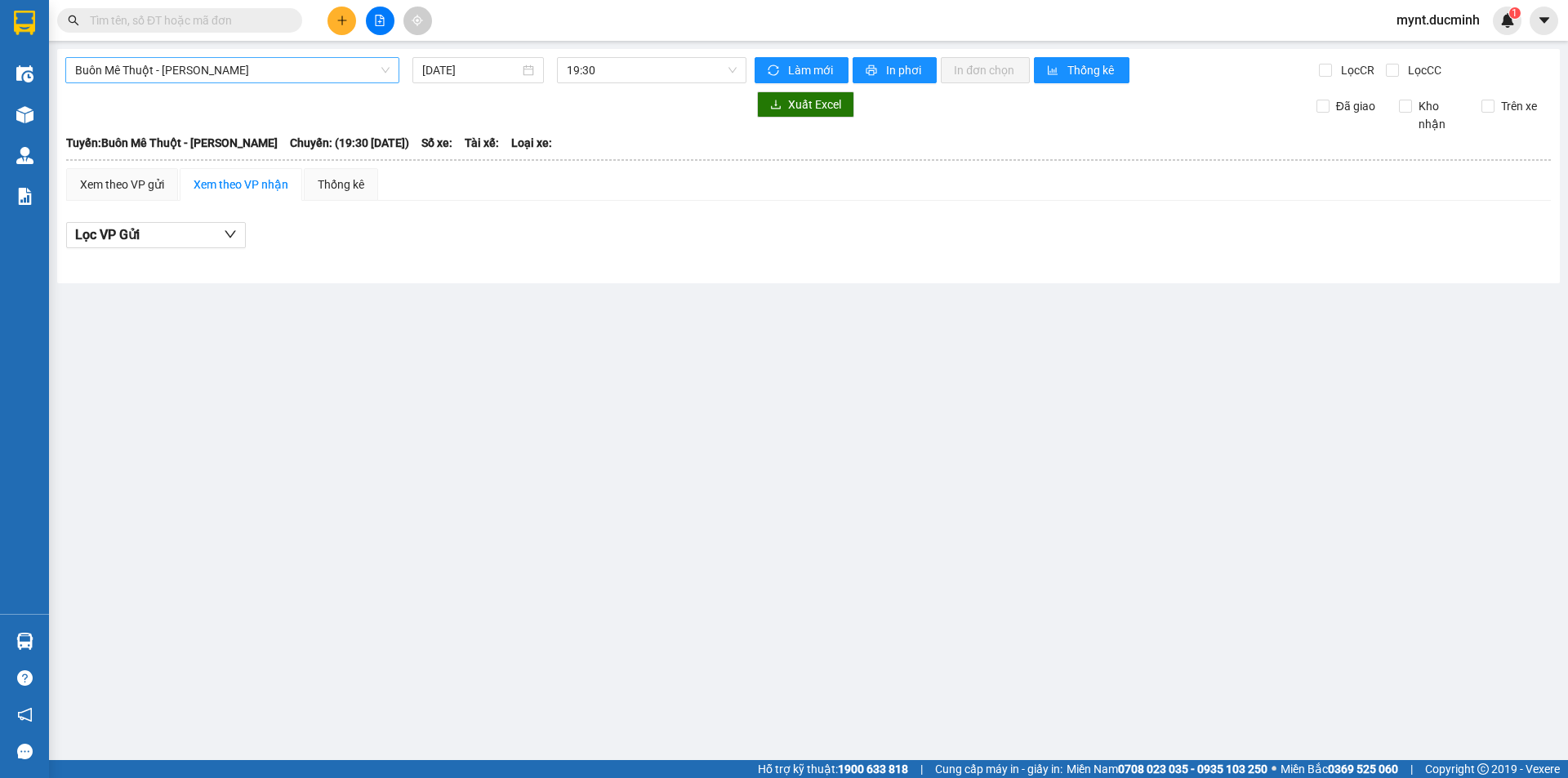
click at [206, 68] on span "Buôn Mê Thuột - Hồ Chí Minh" at bounding box center [232, 69] width 314 height 24
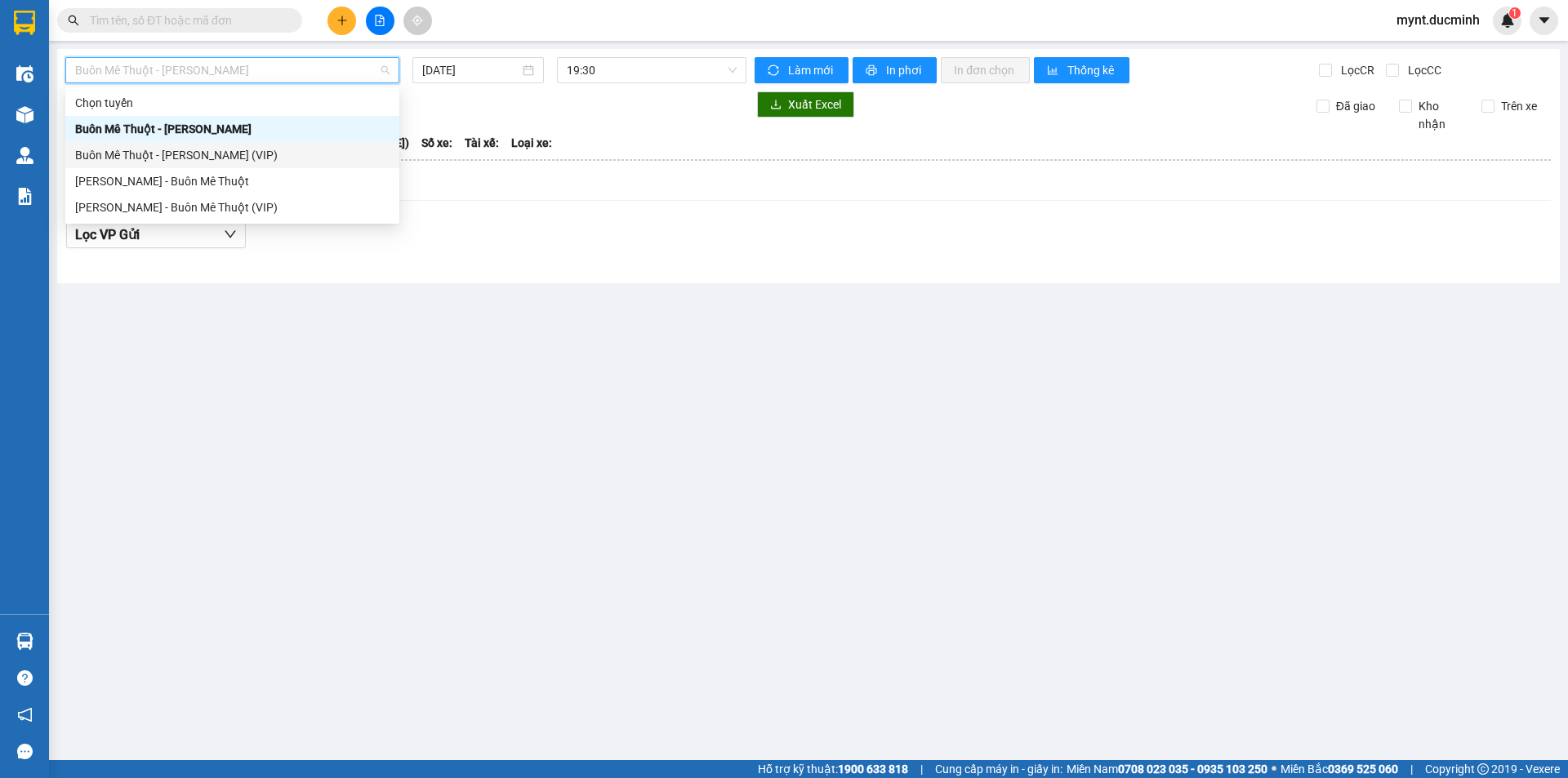
click at [174, 151] on div "Buôn Mê Thuột - Hồ Chí Minh (VIP)" at bounding box center [232, 155] width 314 height 18
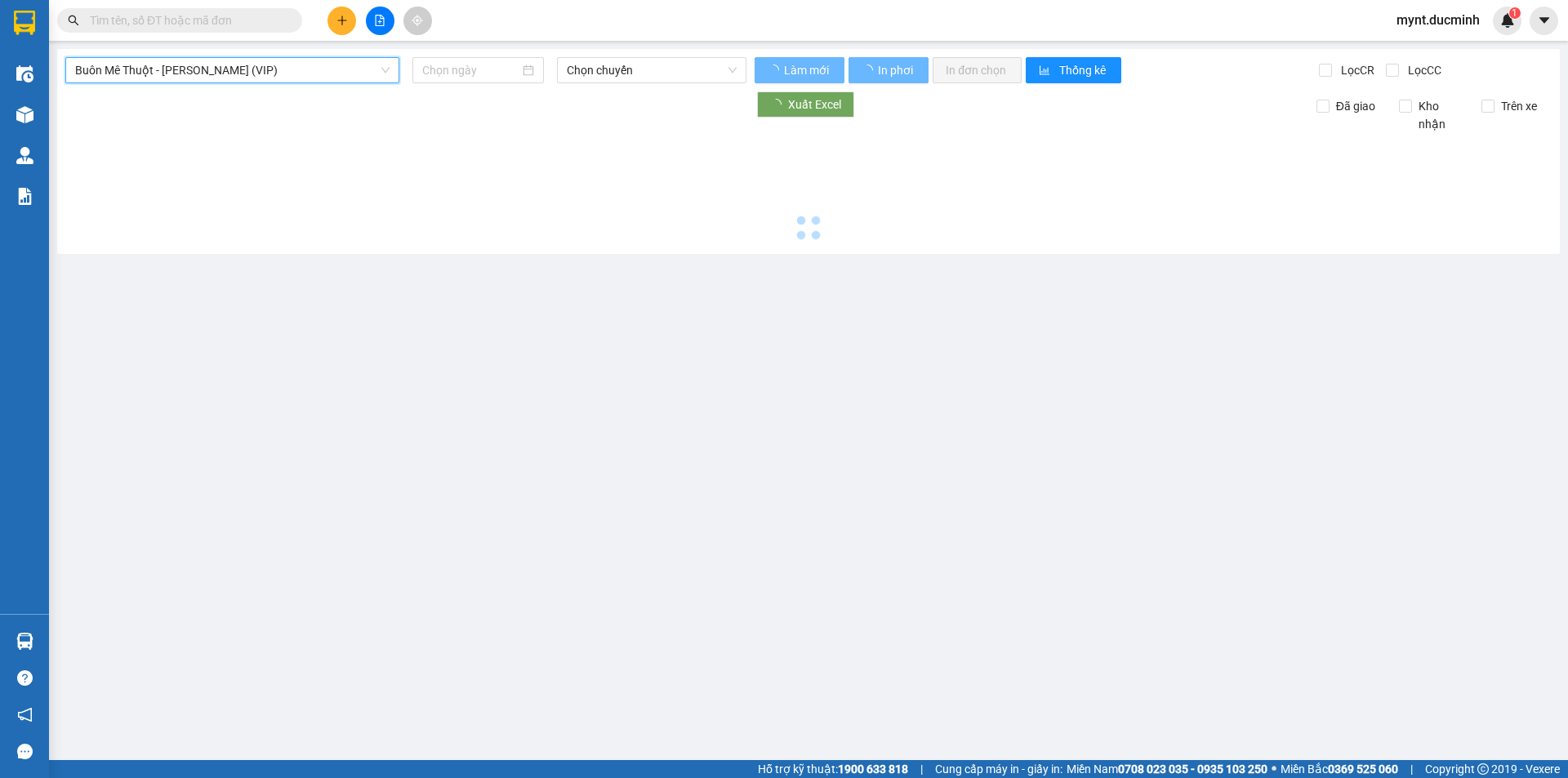
type input "12/09/2025"
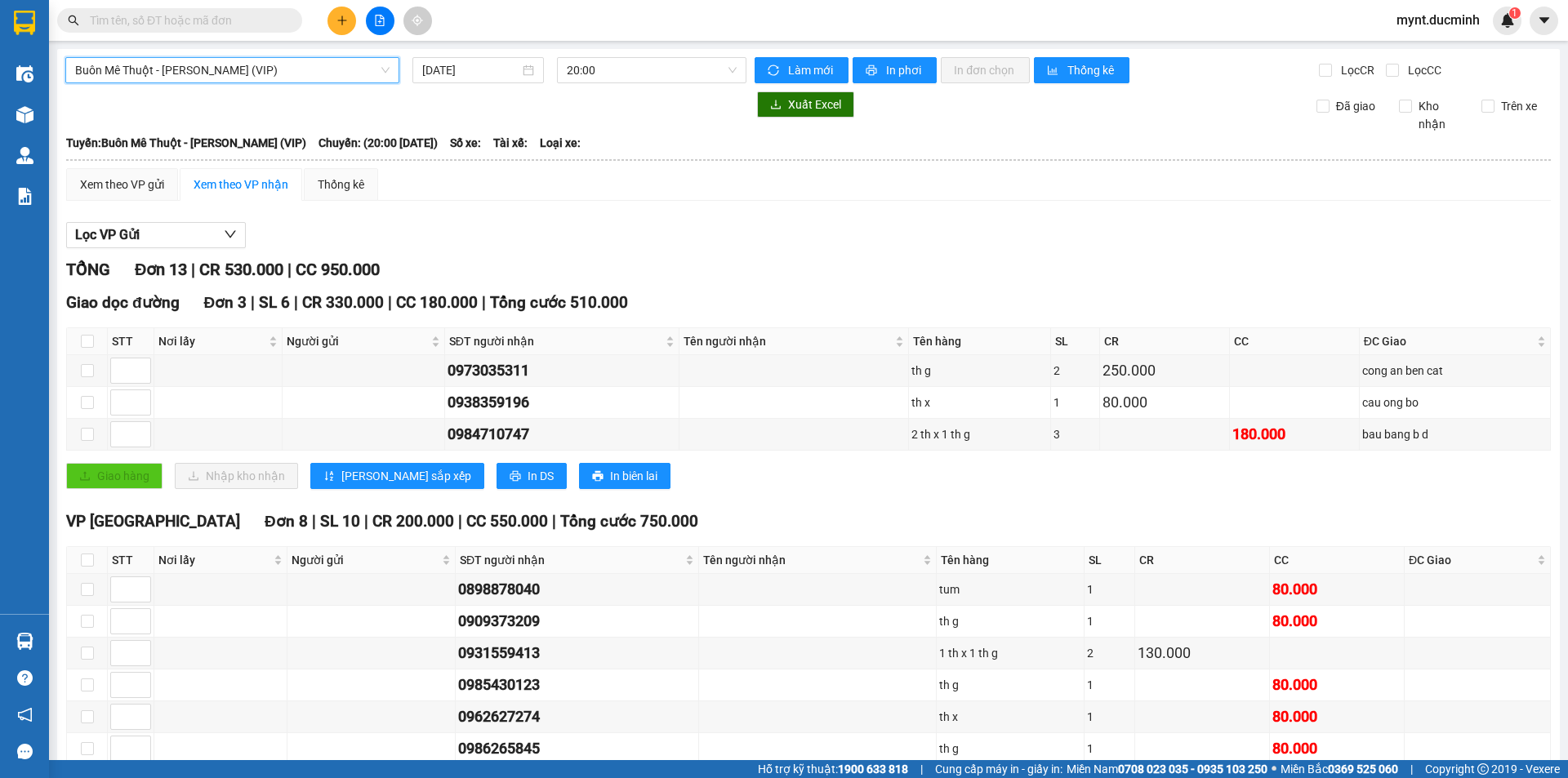
scroll to position [327, 0]
